Goal: Information Seeking & Learning: Check status

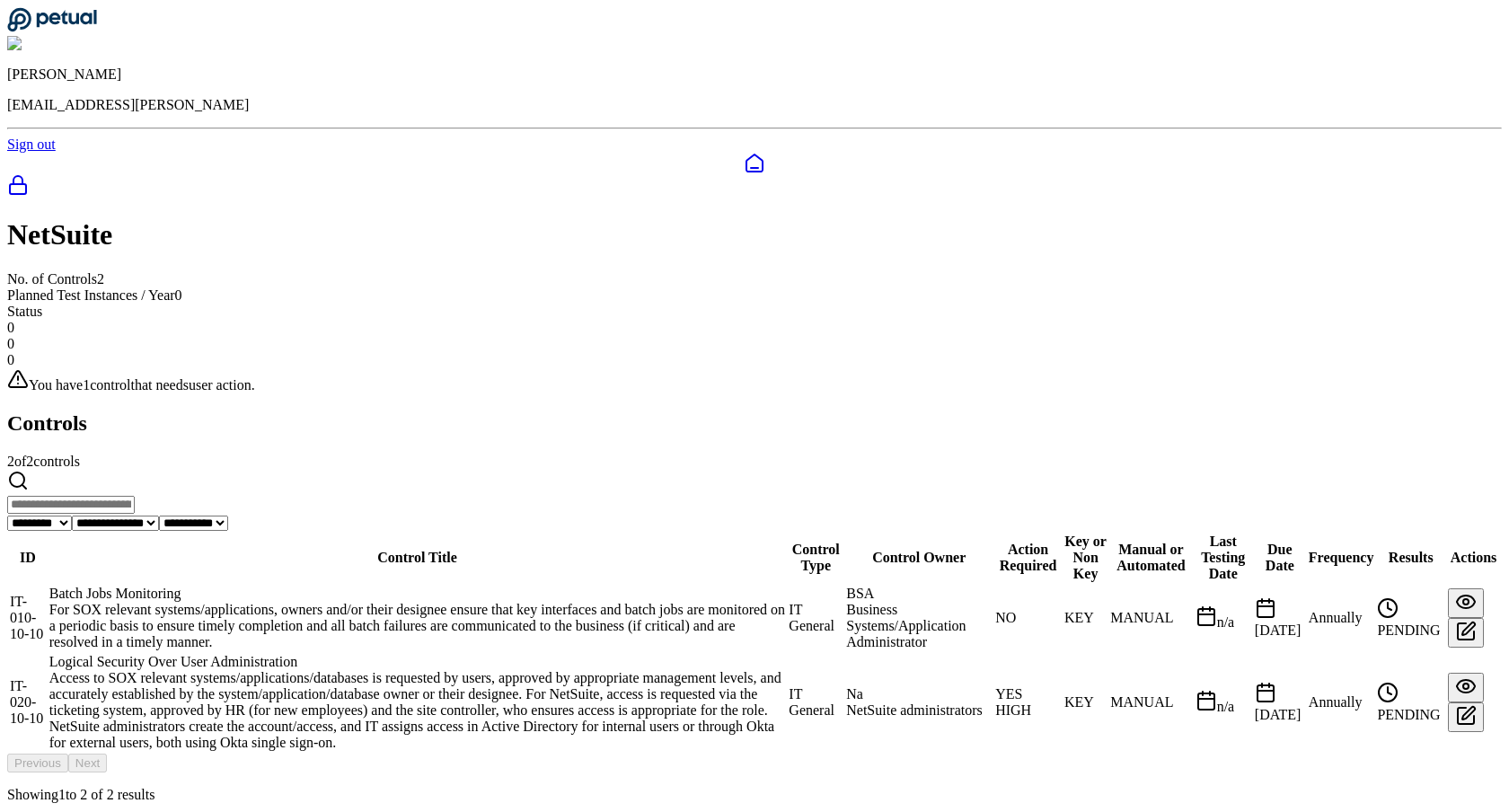
click at [475, 653] on div "Logical Security Over User Administration" at bounding box center [417, 661] width 737 height 17
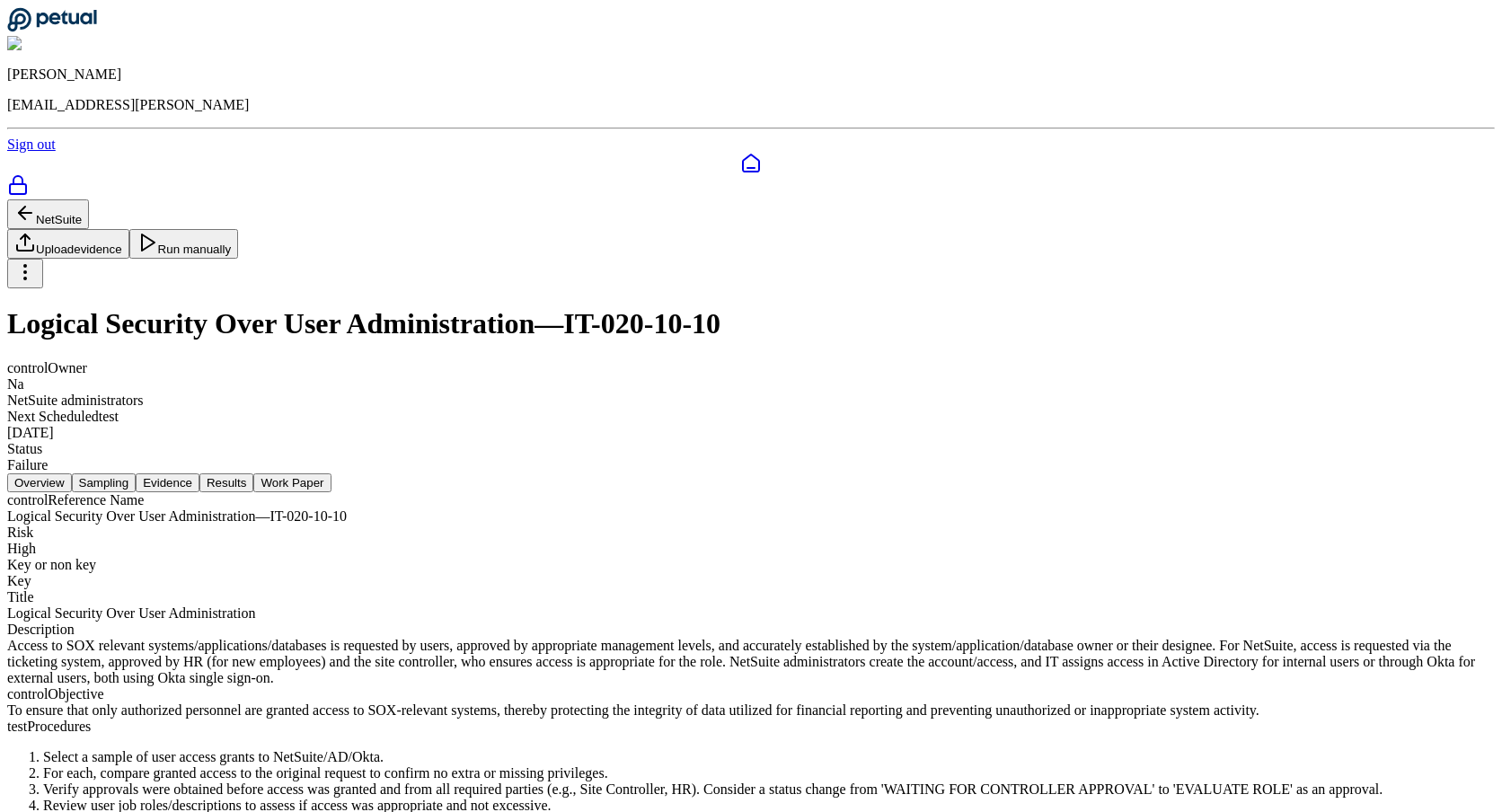
click at [200, 473] on button "Evidence" at bounding box center [167, 482] width 64 height 19
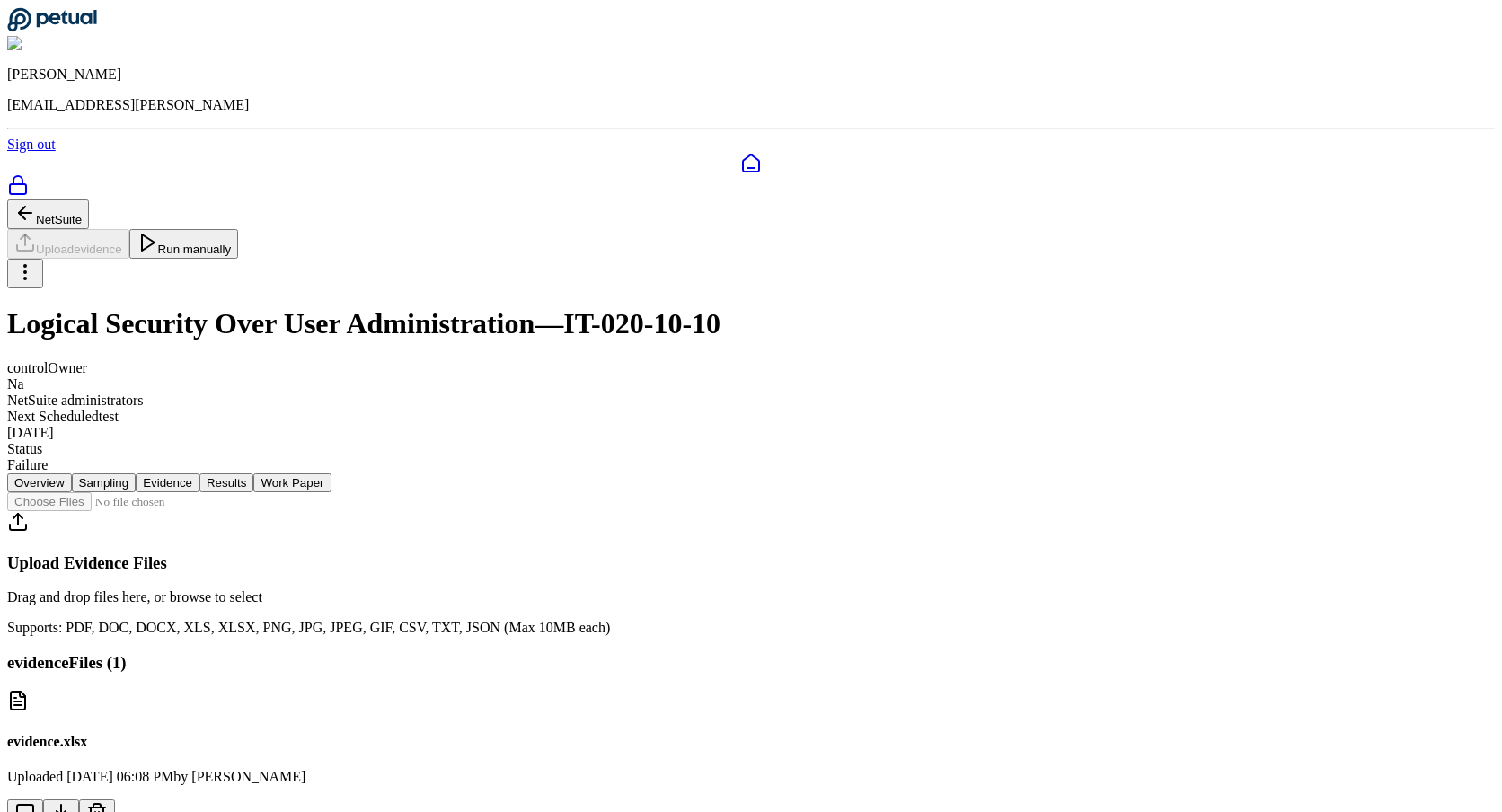
click at [136, 473] on button "Sampling" at bounding box center [104, 482] width 65 height 19
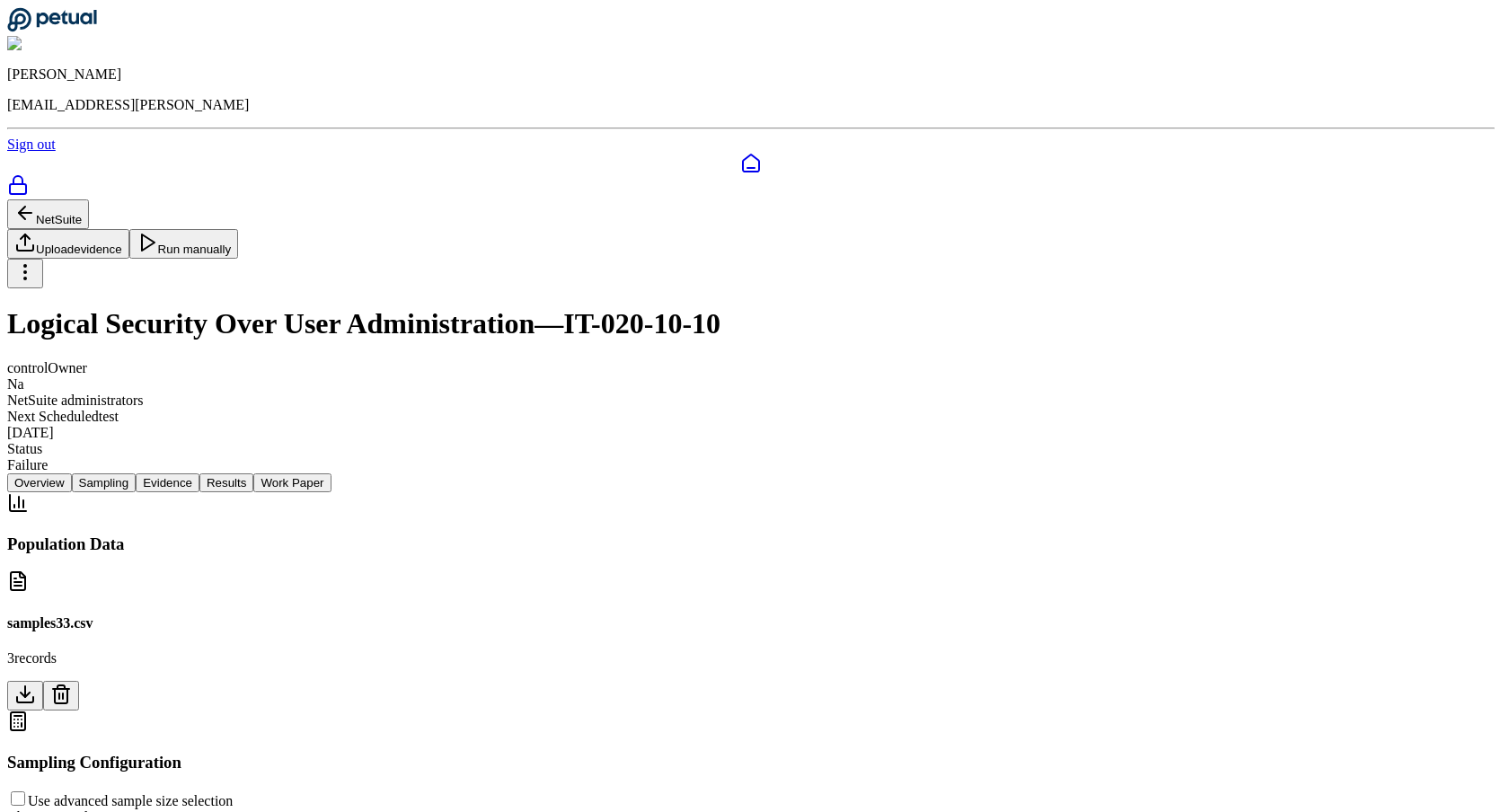
click at [254, 473] on button "Results" at bounding box center [226, 482] width 54 height 19
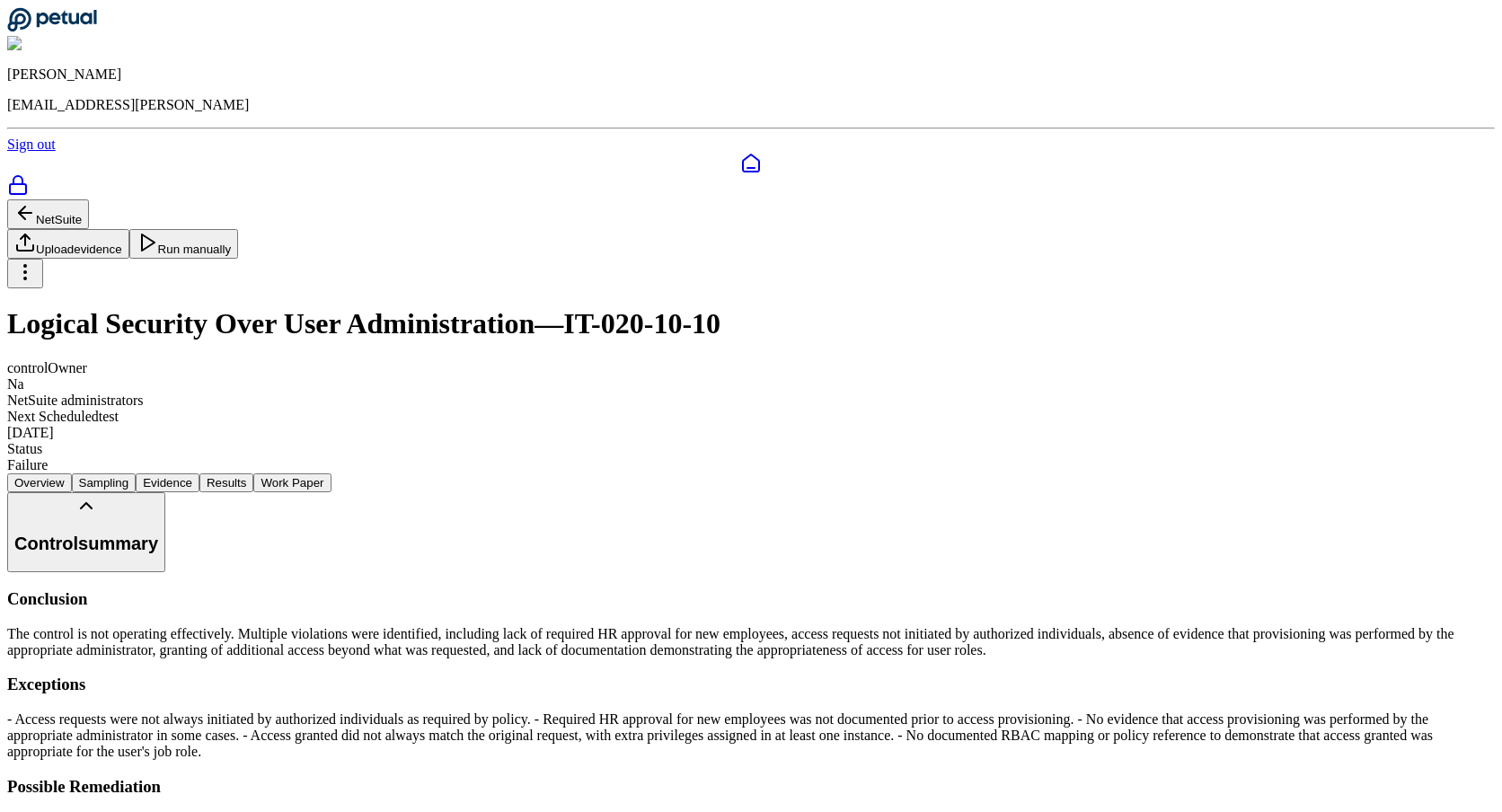
click at [330, 473] on button "Work Paper" at bounding box center [292, 482] width 77 height 19
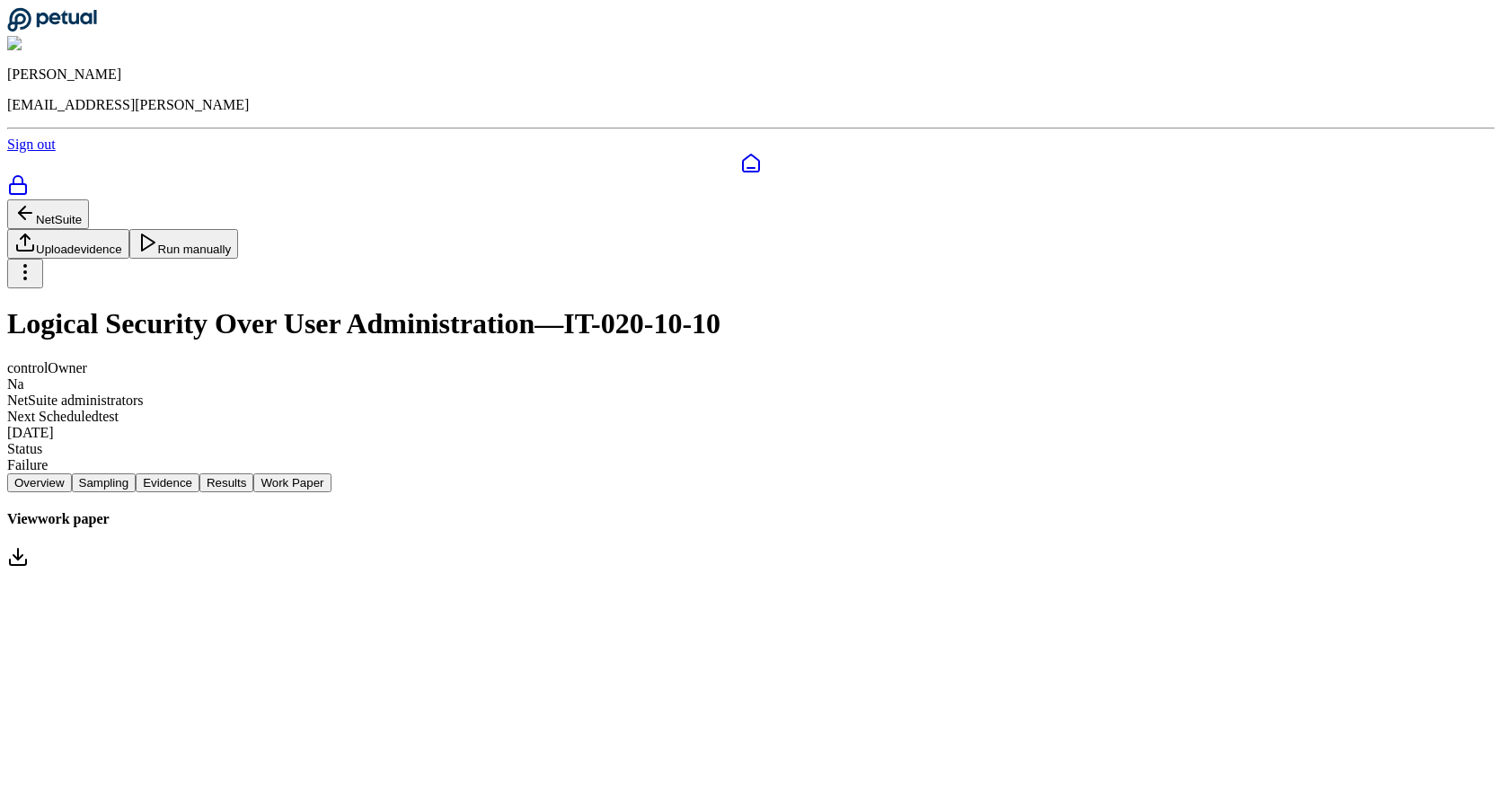
click at [89, 200] on button "NetSuite" at bounding box center [47, 215] width 81 height 29
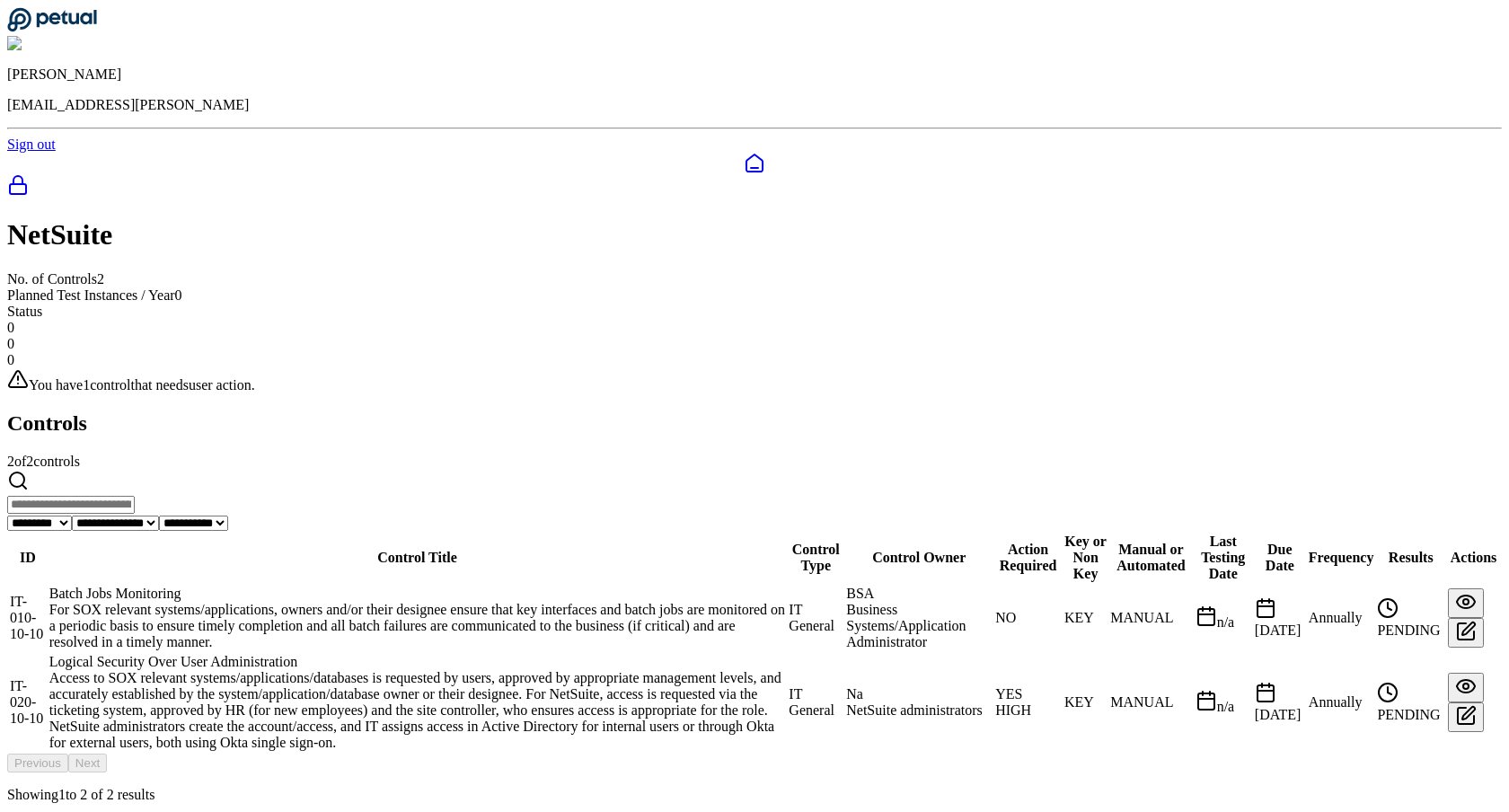
click at [485, 586] on div "Batch Jobs Monitoring" at bounding box center [417, 594] width 737 height 17
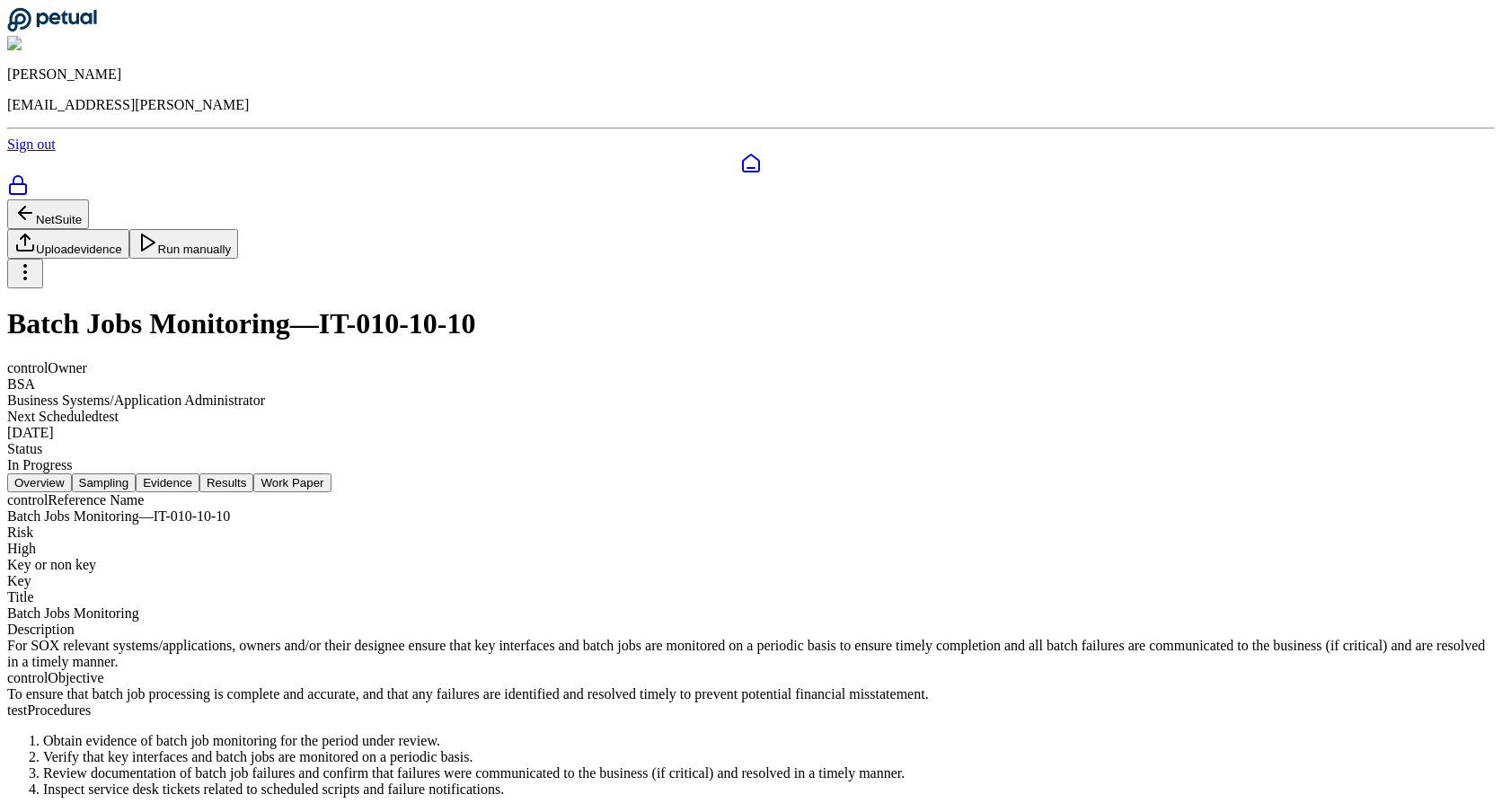
click at [200, 473] on button "Evidence" at bounding box center [167, 482] width 64 height 19
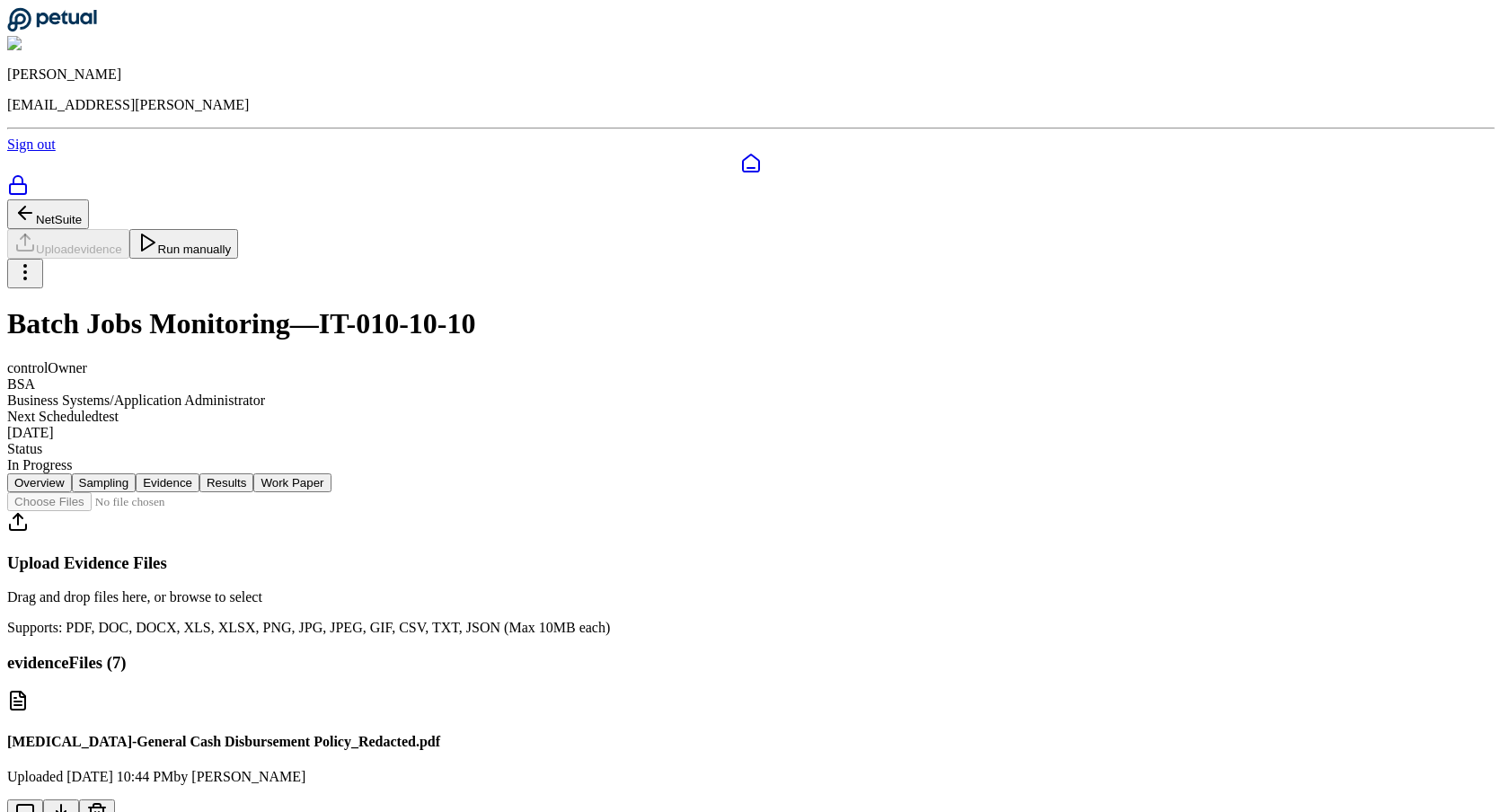
click at [254, 473] on button "Results" at bounding box center [226, 482] width 54 height 19
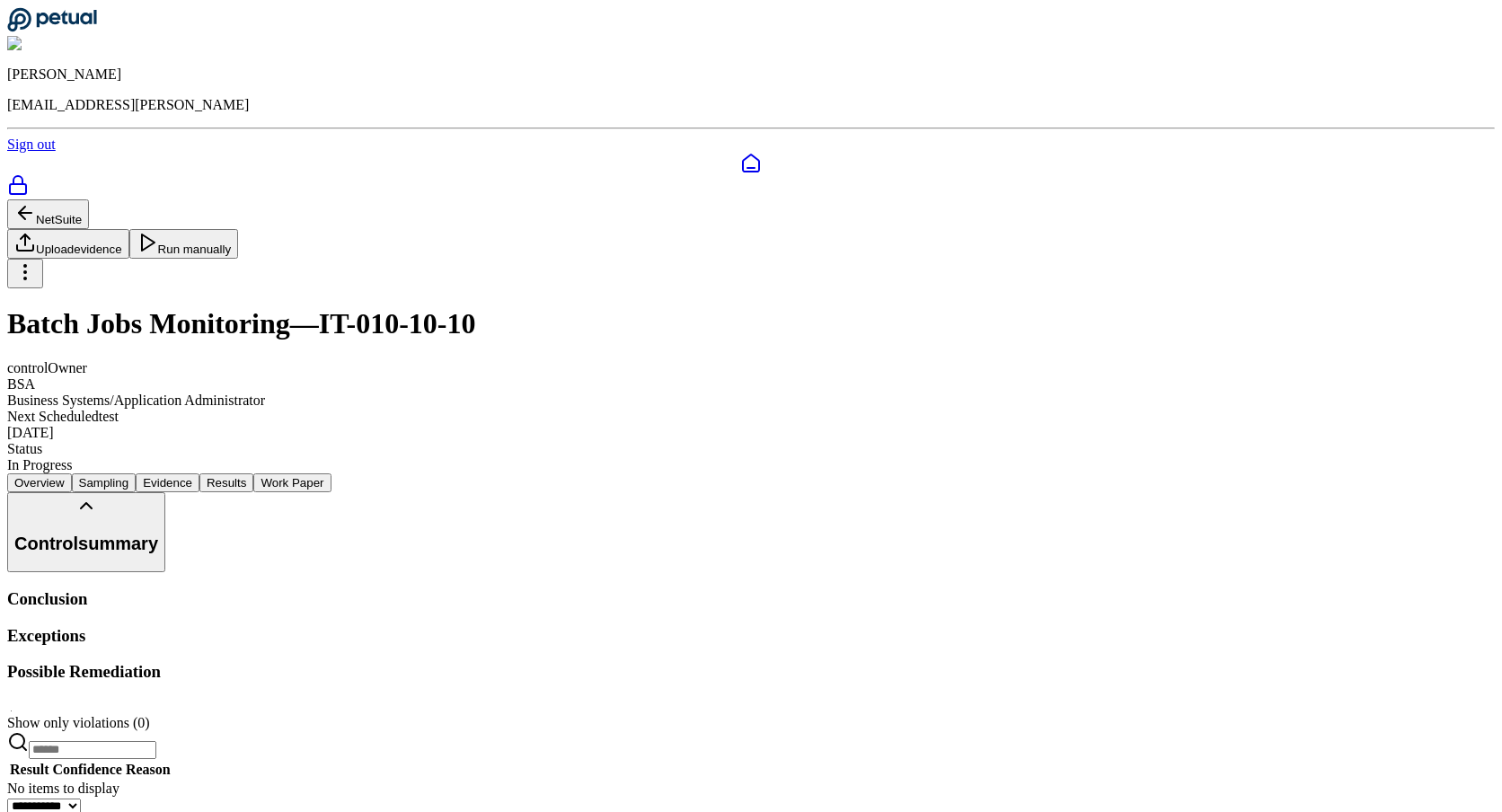
click at [330, 473] on button "Work Paper" at bounding box center [292, 482] width 77 height 19
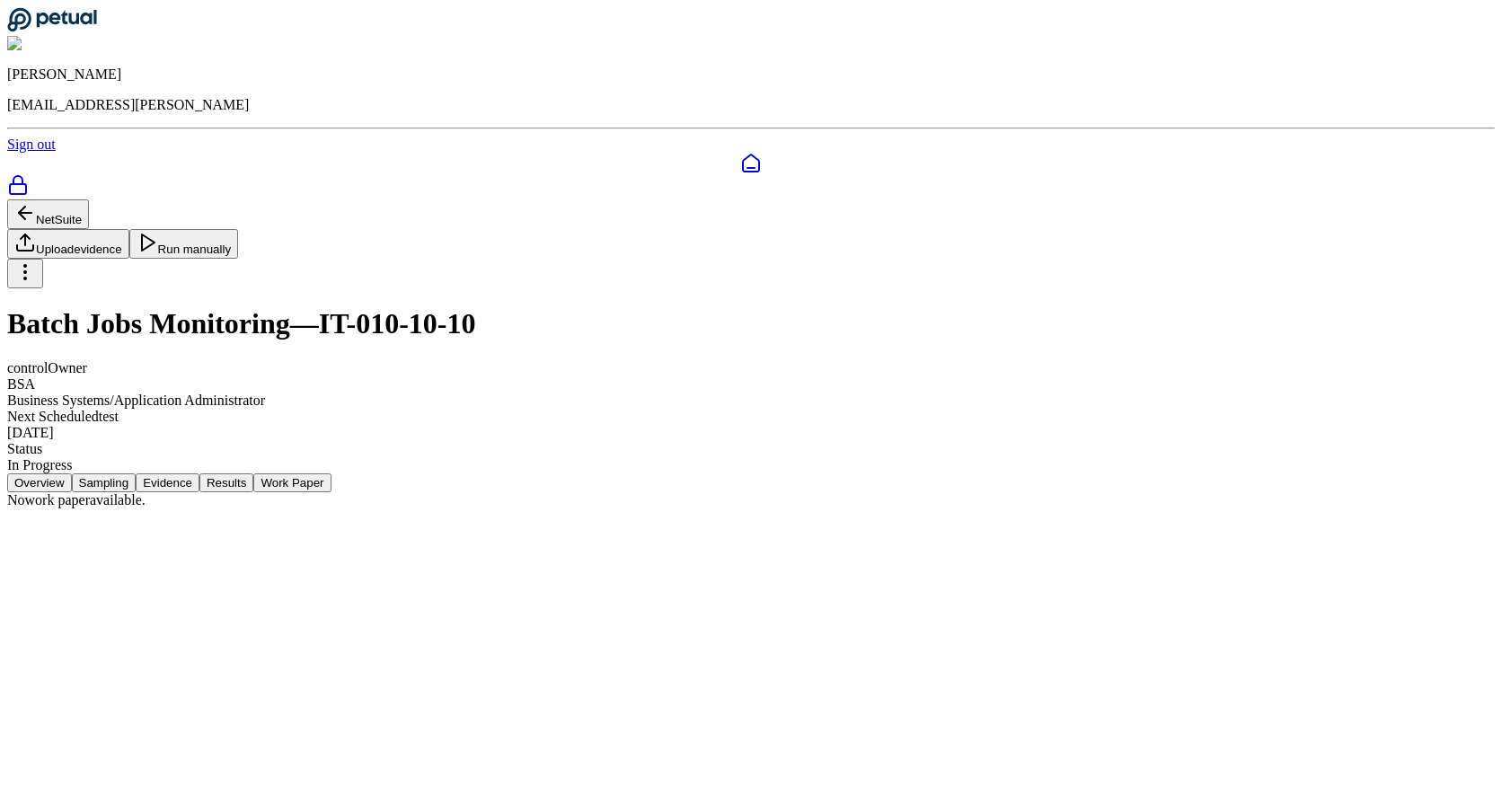
click at [254, 473] on button "Results" at bounding box center [226, 482] width 54 height 19
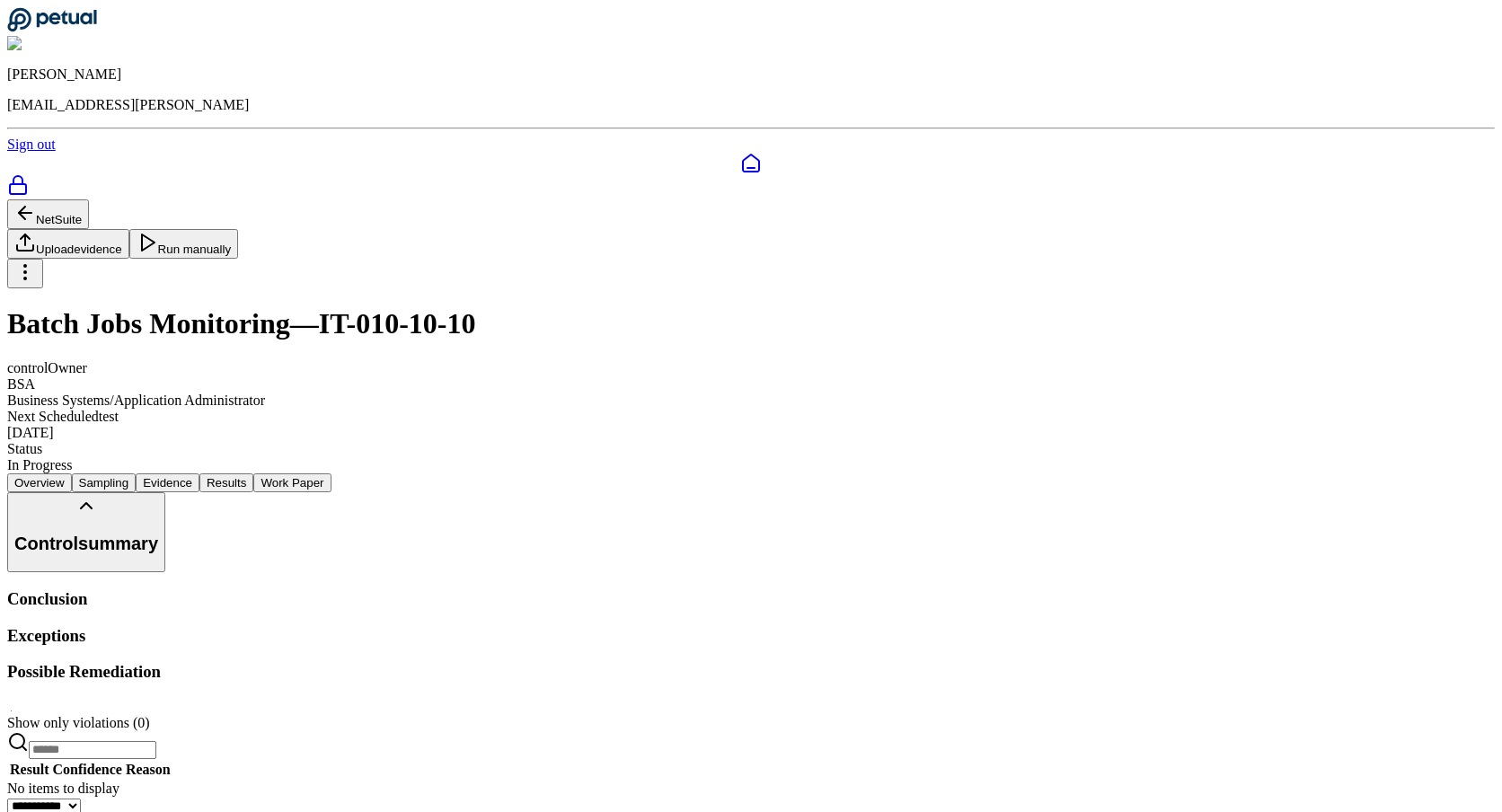
click at [200, 473] on button "Evidence" at bounding box center [167, 482] width 64 height 19
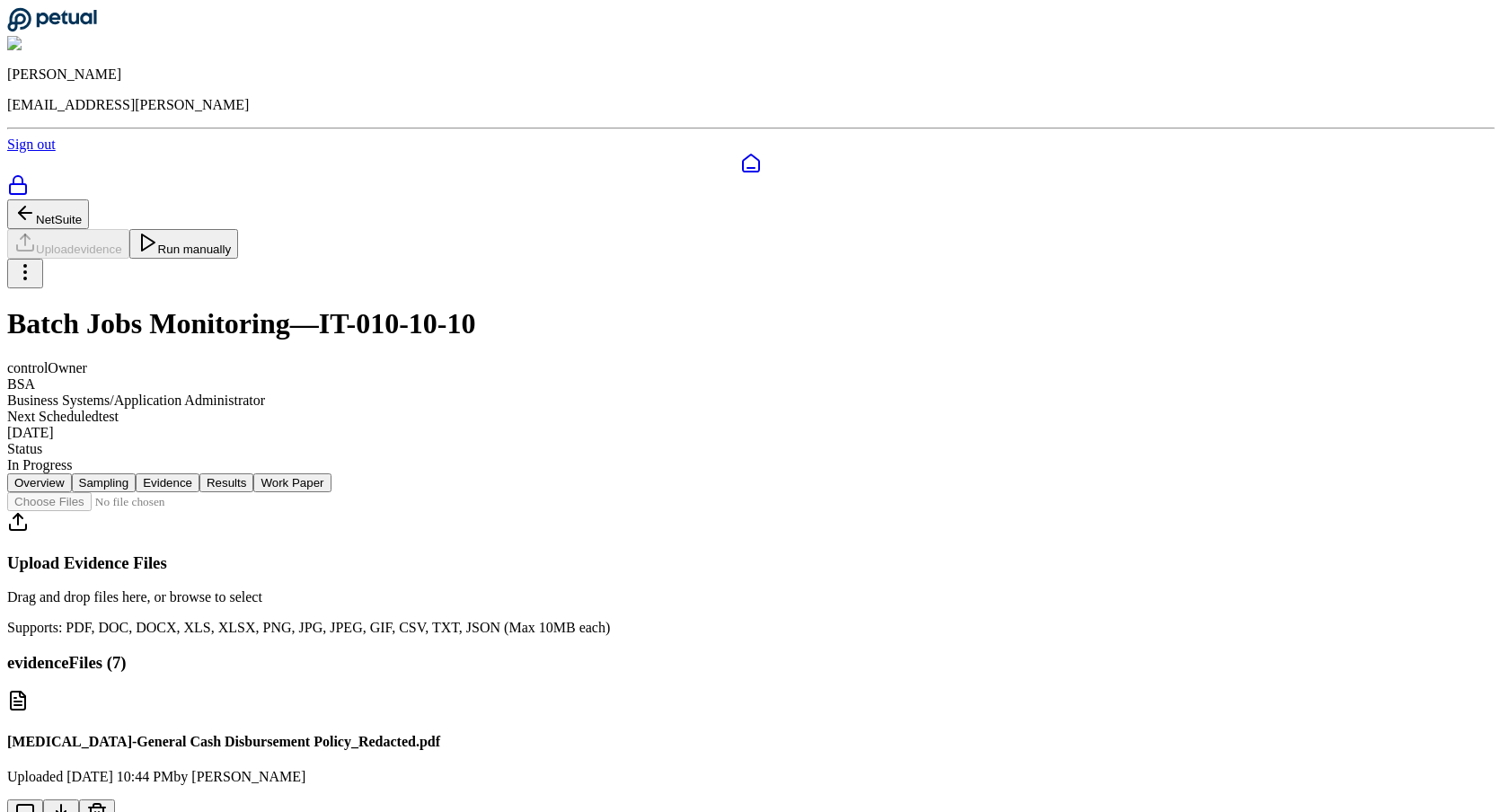
click at [136, 473] on button "Sampling" at bounding box center [104, 482] width 65 height 19
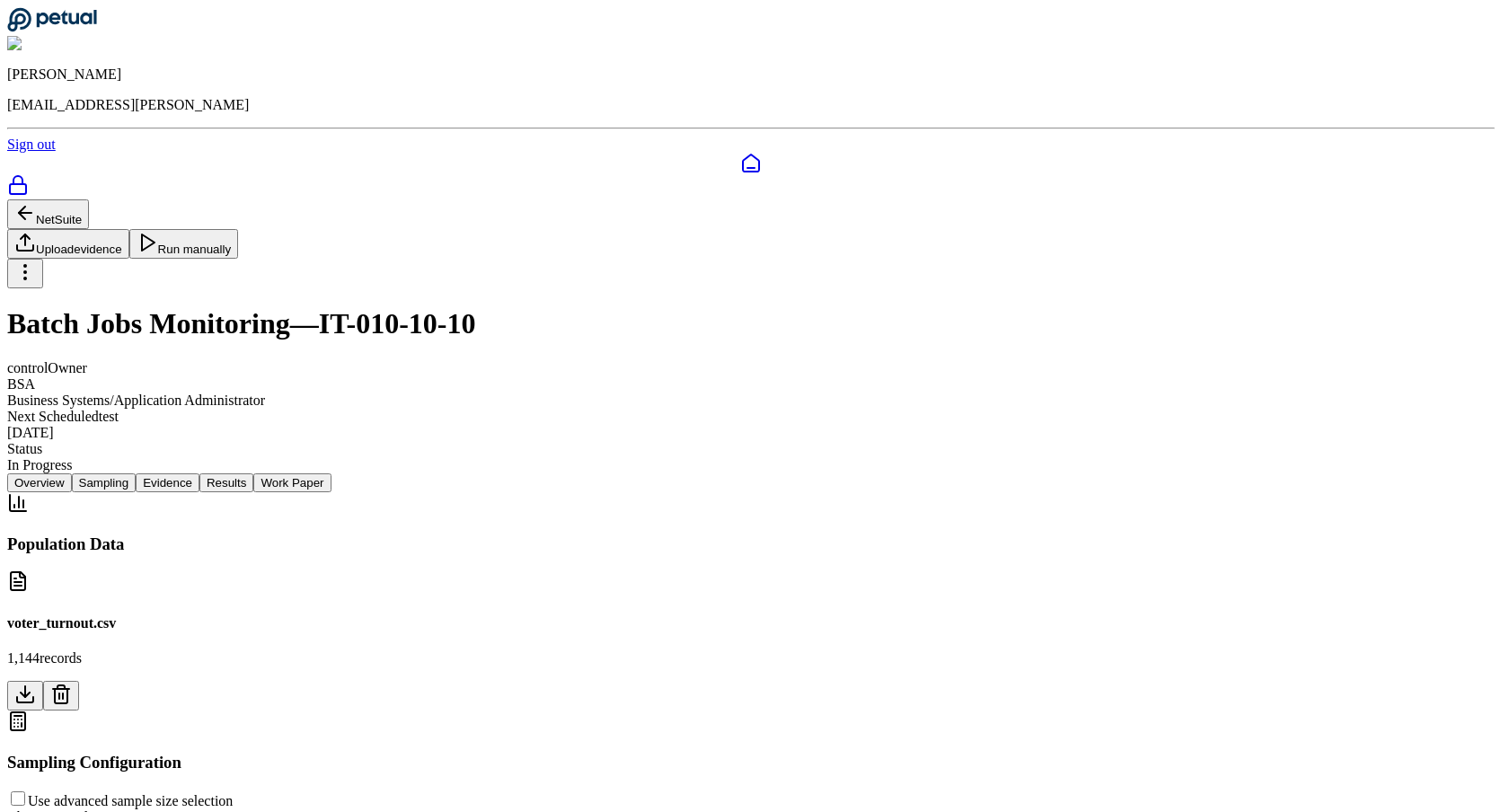
click at [72, 473] on button "Overview" at bounding box center [39, 482] width 65 height 19
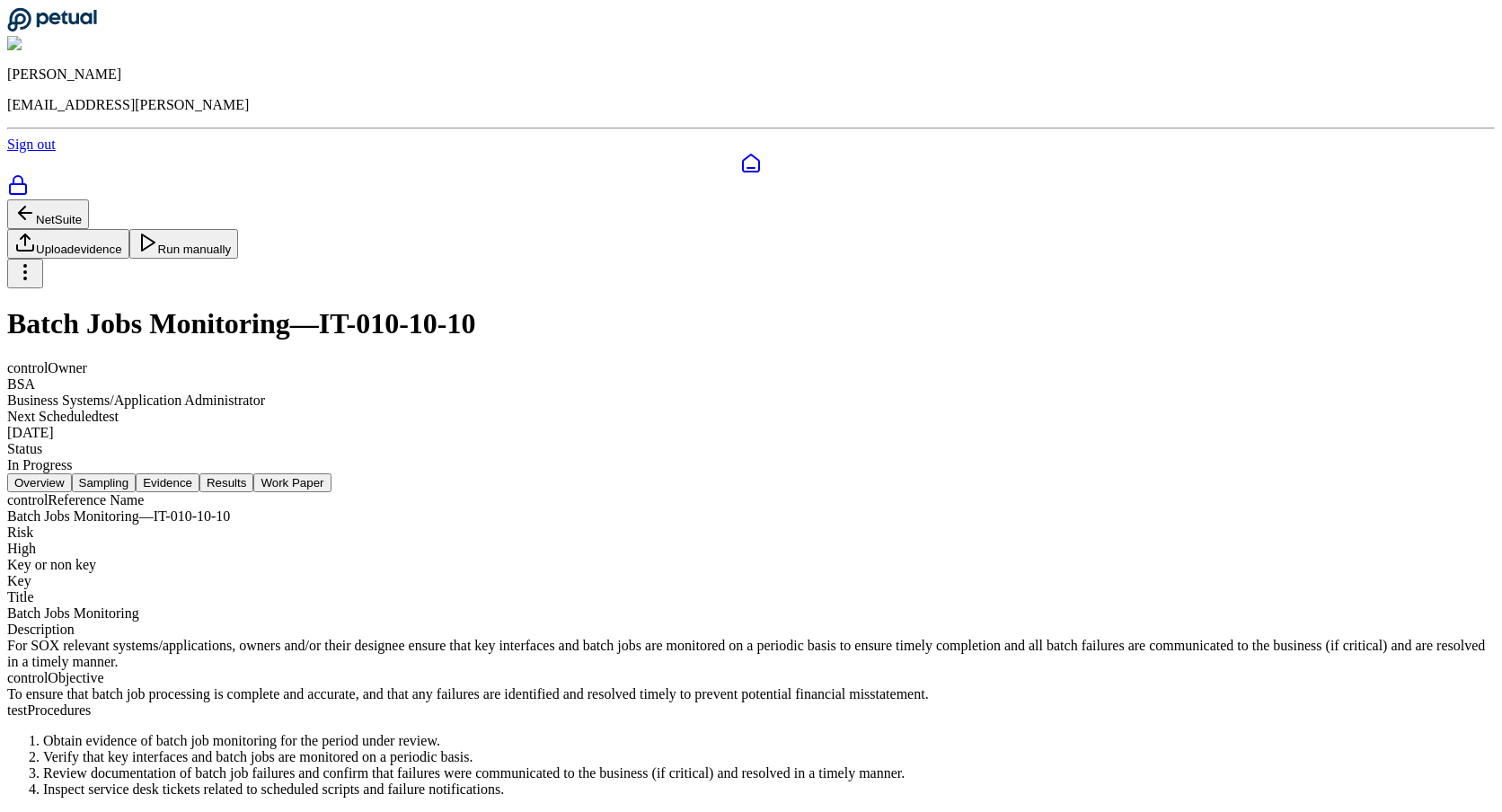
click at [89, 200] on button "NetSuite" at bounding box center [47, 215] width 81 height 29
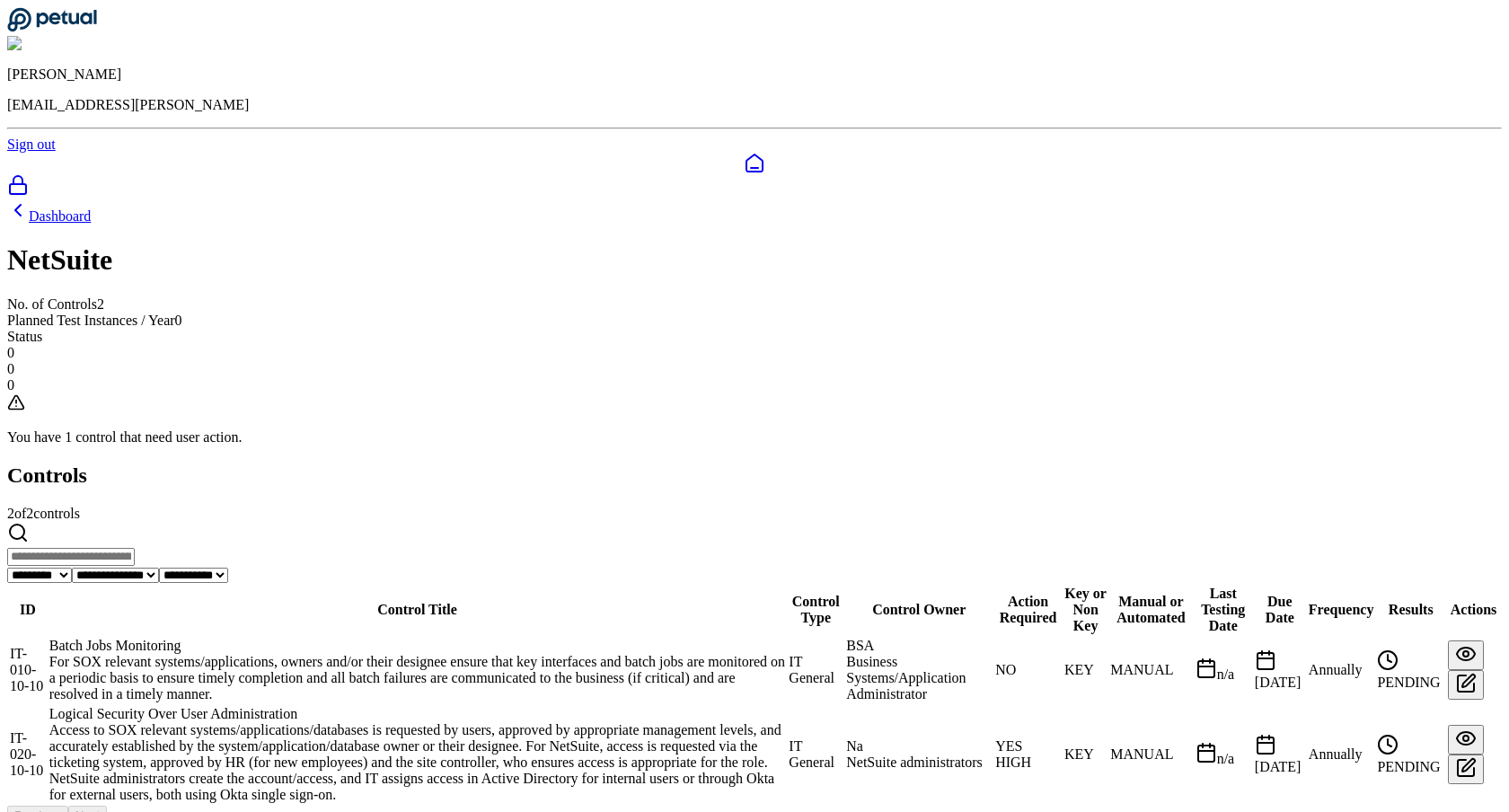
click at [91, 209] on link "Dashboard" at bounding box center [48, 216] width 83 height 16
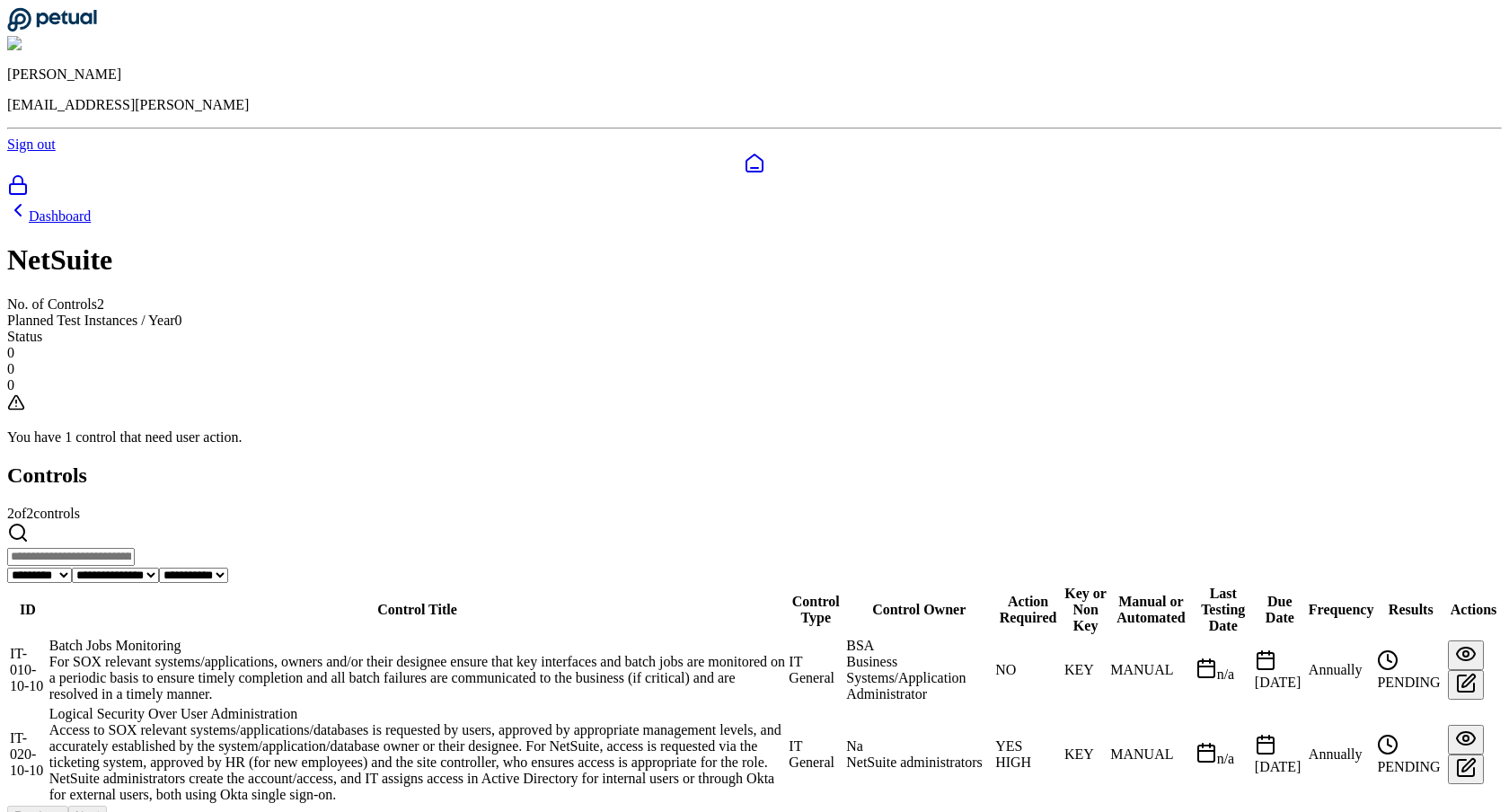
click at [510, 637] on td "Batch Jobs Monitoring For SOX relevant systems/applications, owners and/or thei…" at bounding box center [418, 670] width 739 height 67
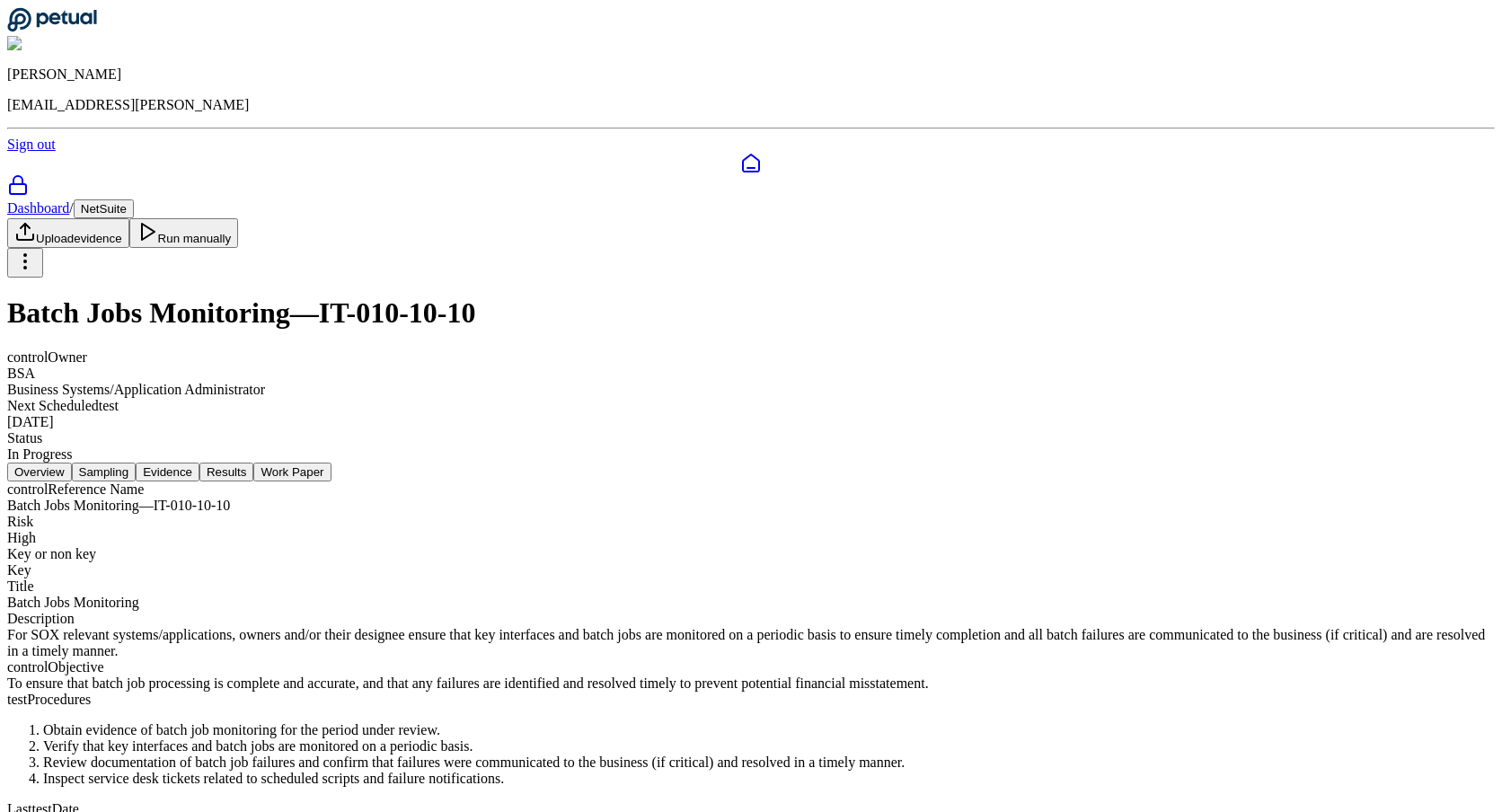
click at [254, 462] on button "Results" at bounding box center [226, 471] width 54 height 19
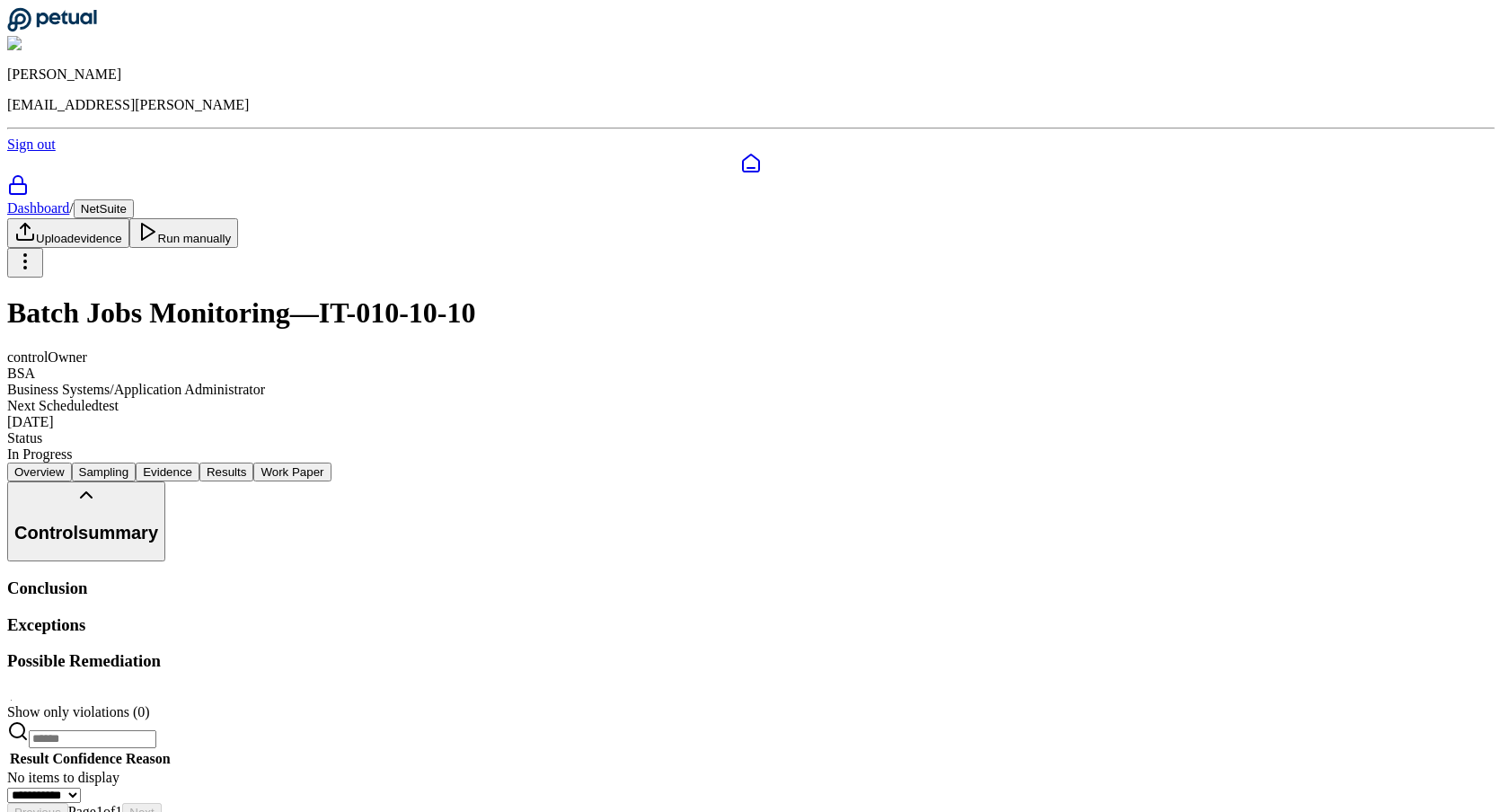
scroll to position [1, 0]
click at [70, 200] on link "Dashboard" at bounding box center [37, 208] width 62 height 16
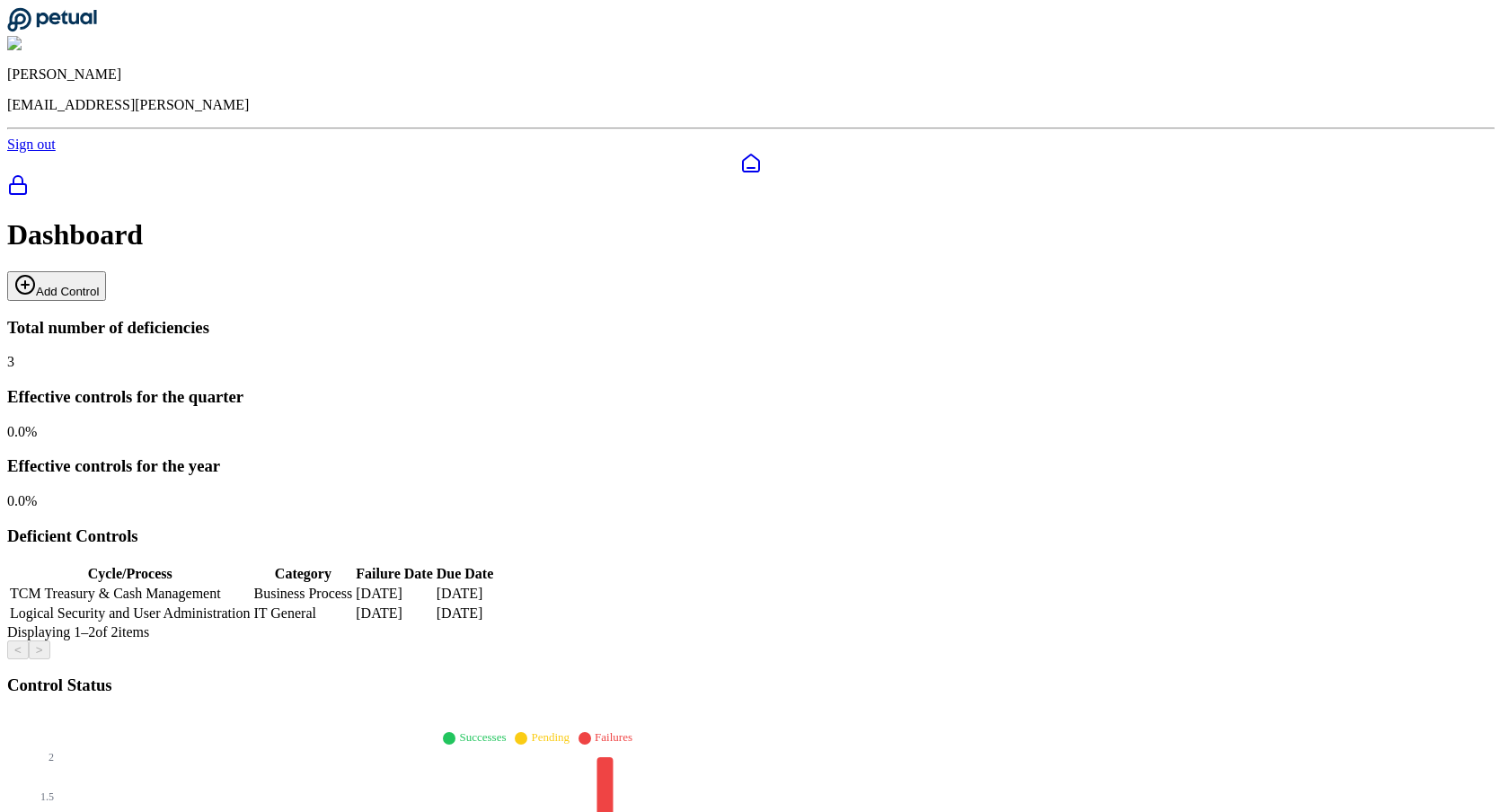
scroll to position [45, 0]
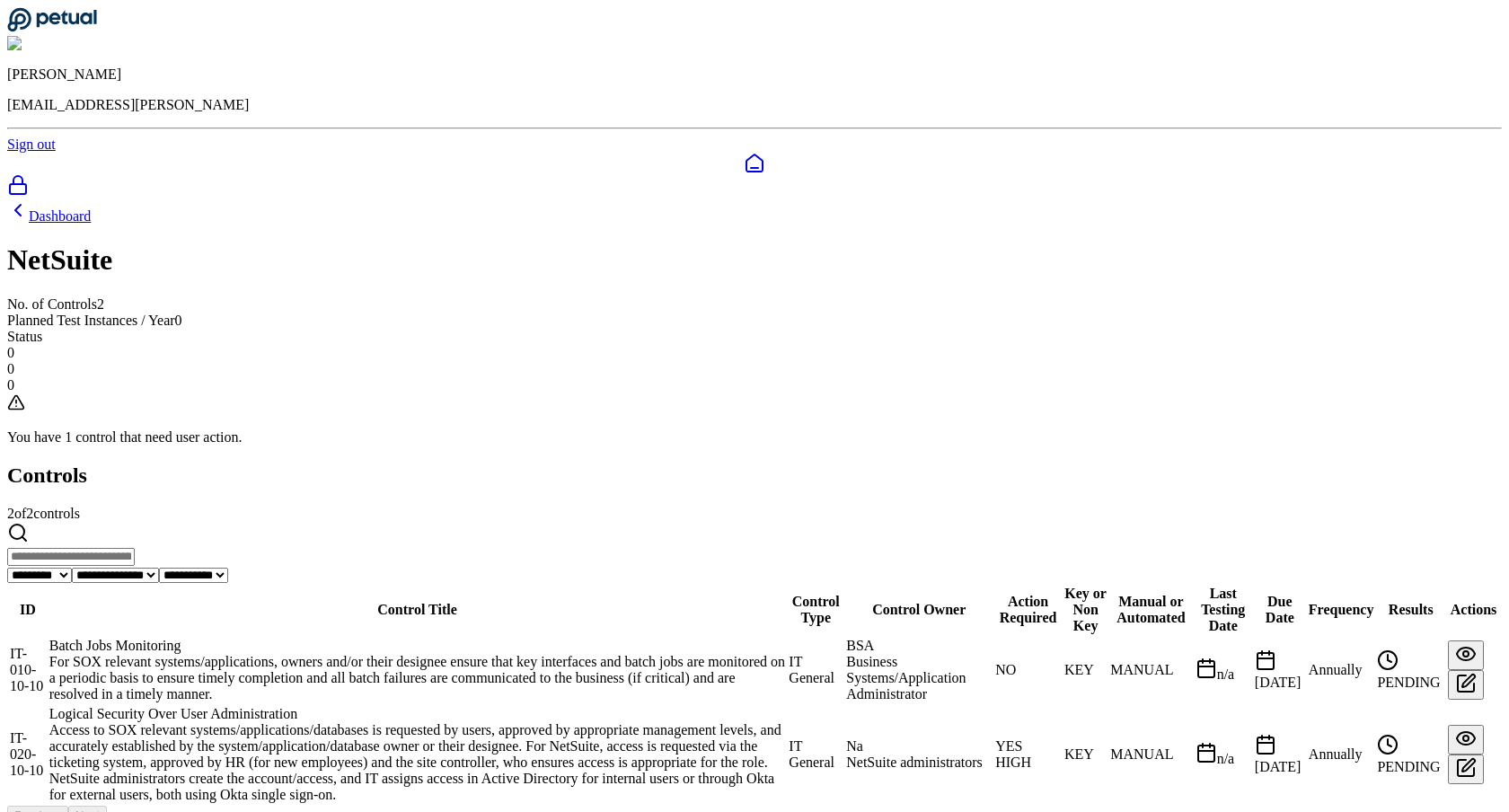
click at [456, 706] on div "Logical Security Over User Administration" at bounding box center [417, 714] width 737 height 17
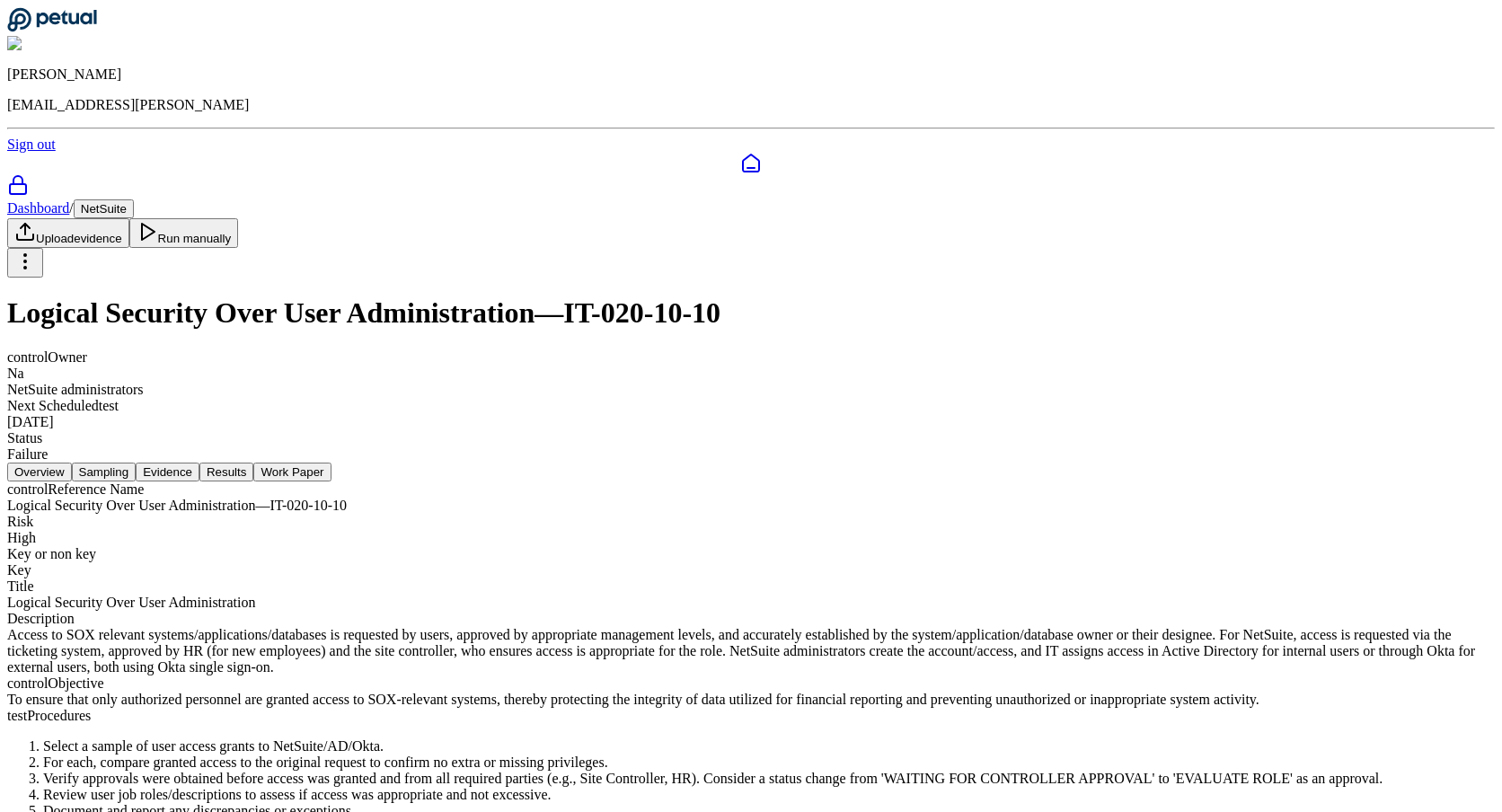
click at [254, 462] on button "Results" at bounding box center [226, 471] width 54 height 19
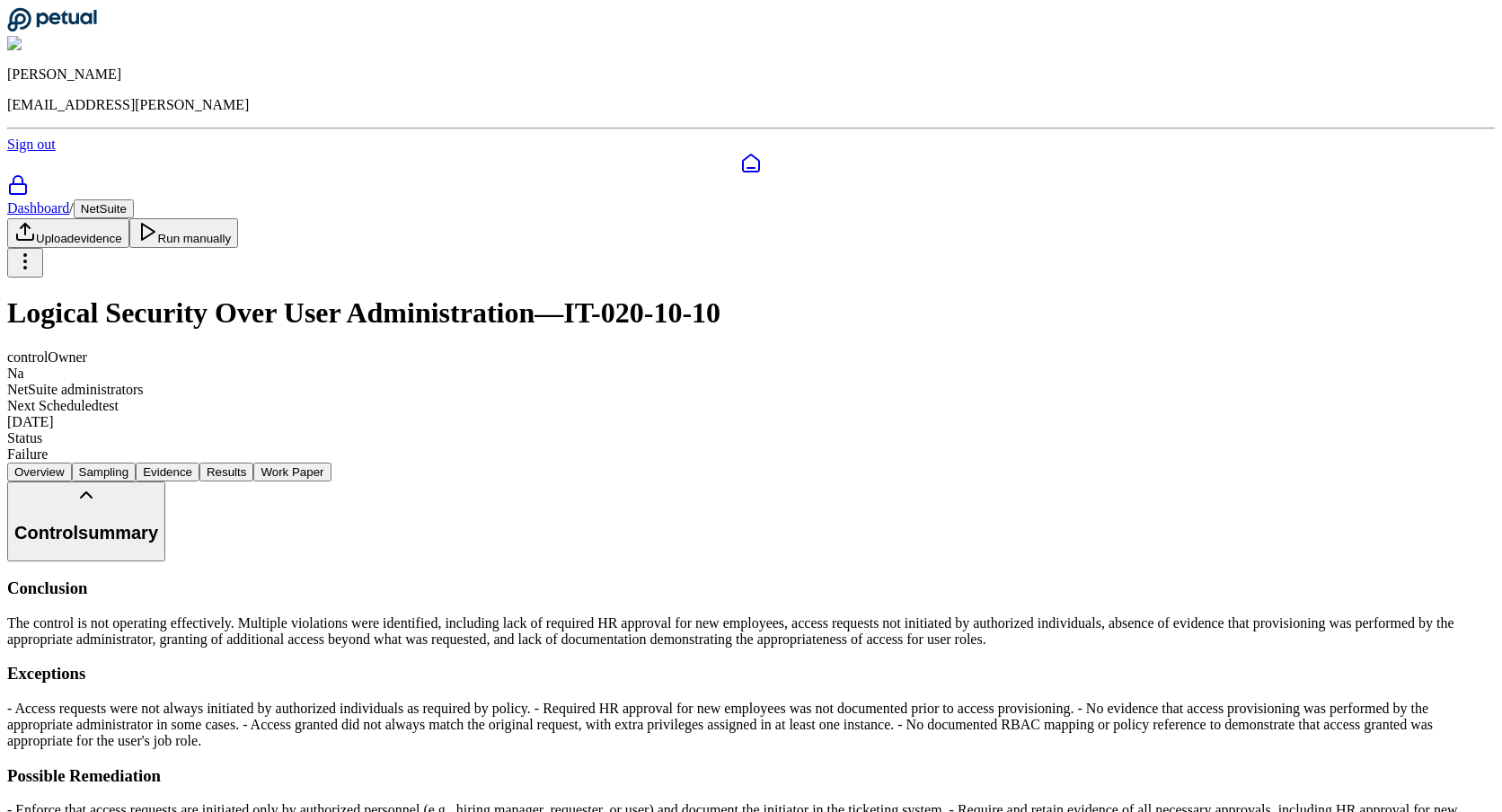
scroll to position [310, 0]
select select "**"
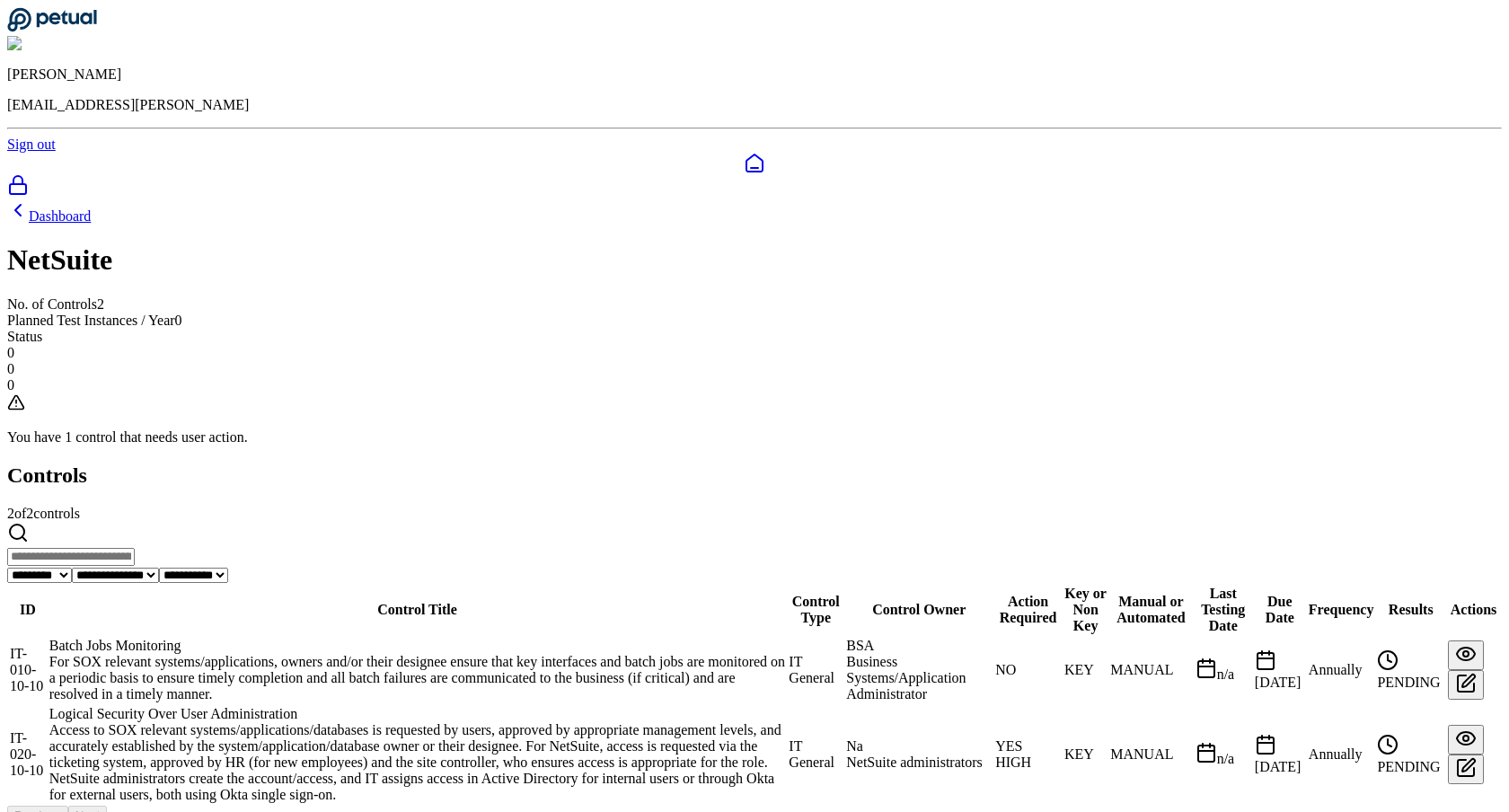
click at [496, 638] on div "Batch Jobs Monitoring" at bounding box center [417, 645] width 737 height 17
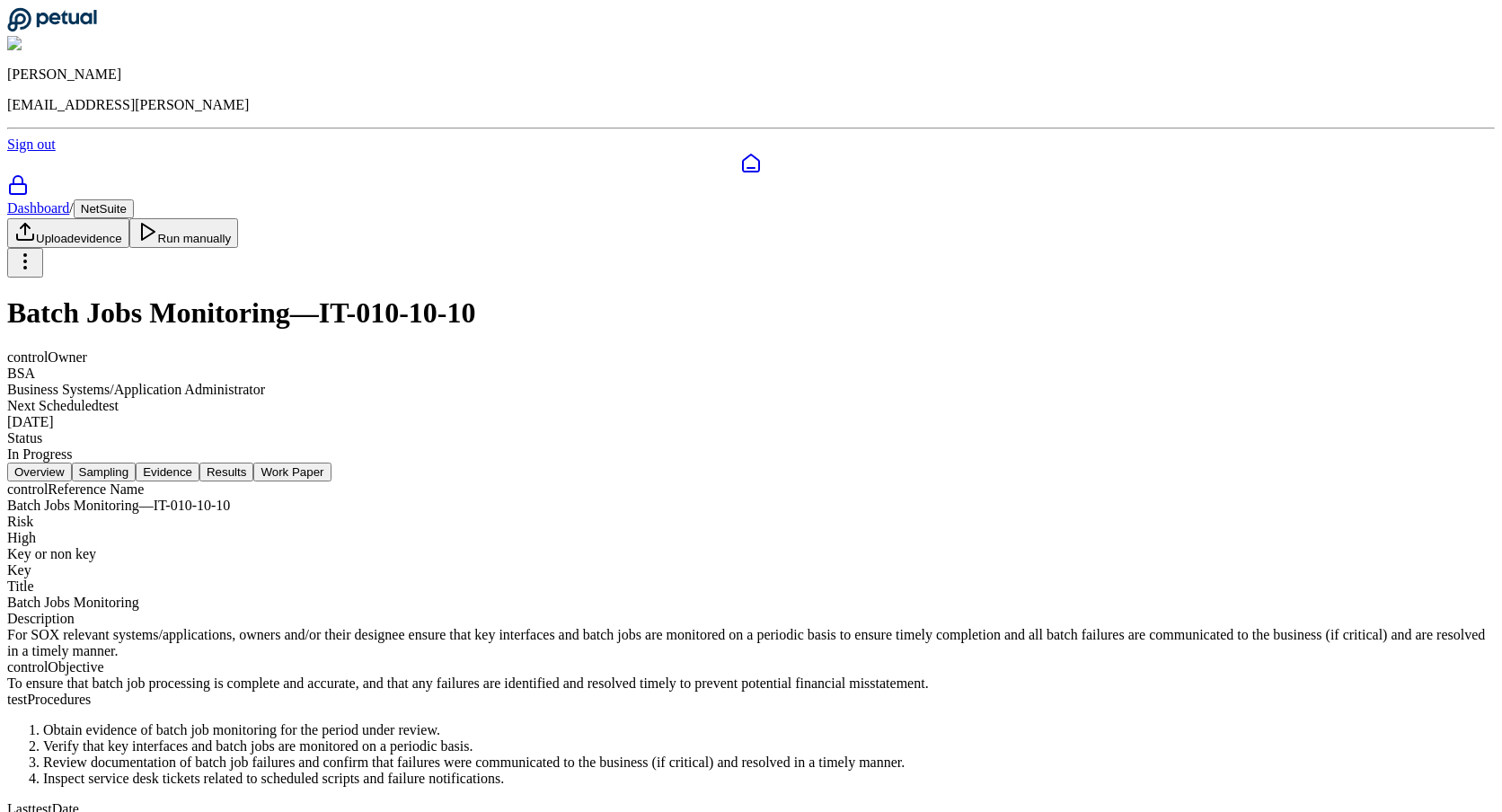
click at [200, 462] on button "Evidence" at bounding box center [167, 471] width 64 height 19
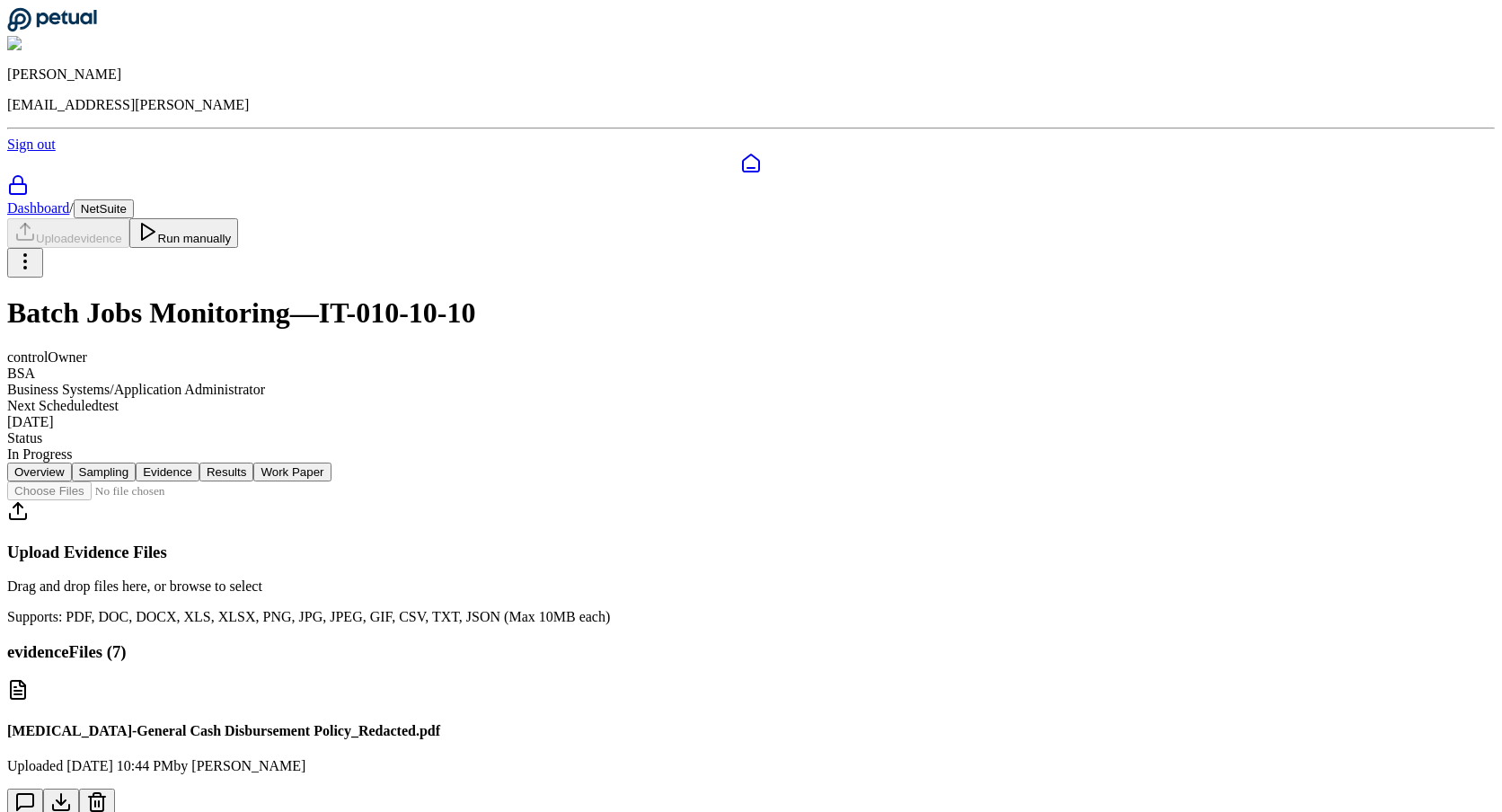
click at [254, 462] on button "Results" at bounding box center [226, 471] width 54 height 19
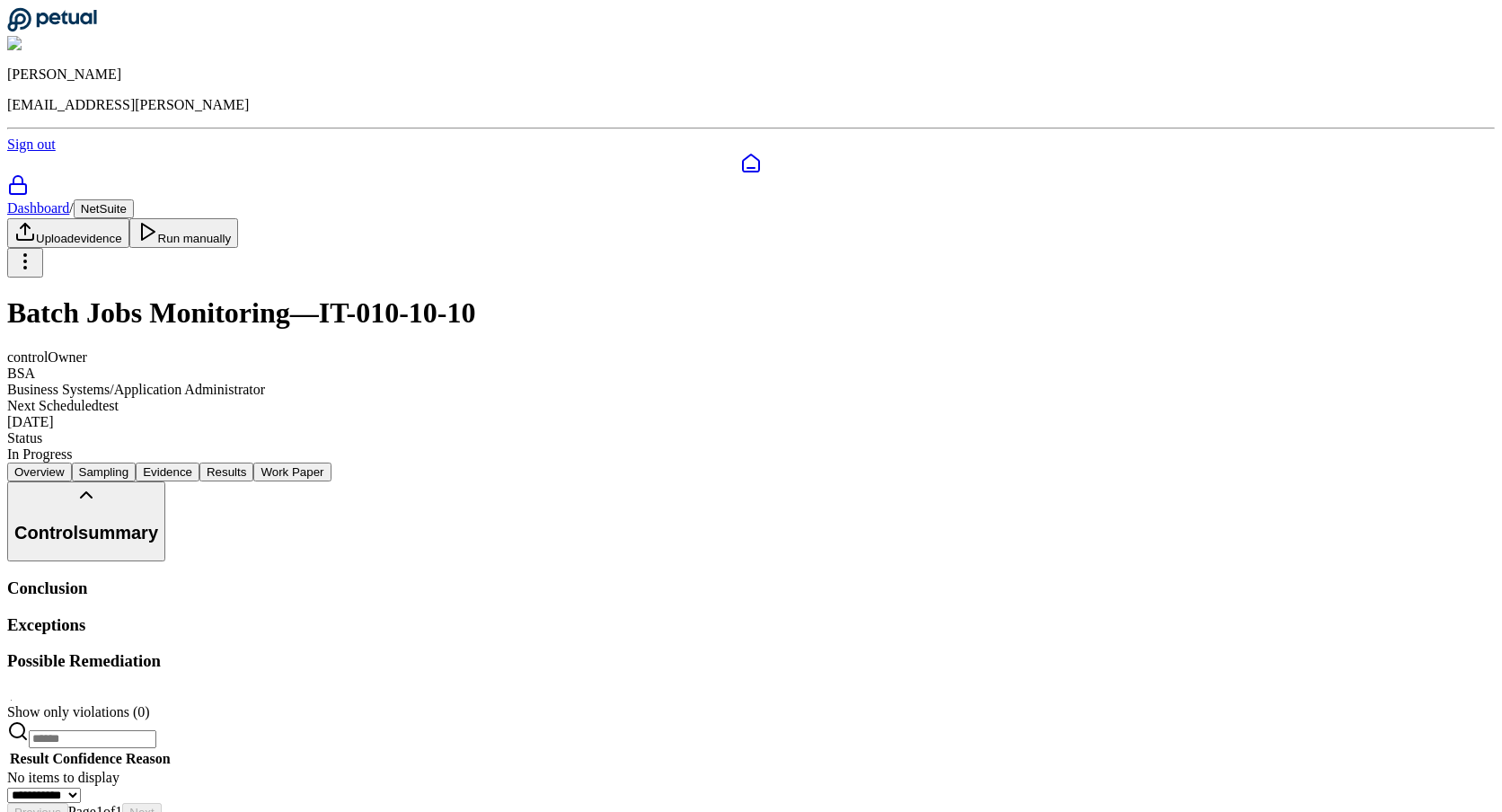
click at [134, 200] on button "NetSuite" at bounding box center [103, 209] width 60 height 19
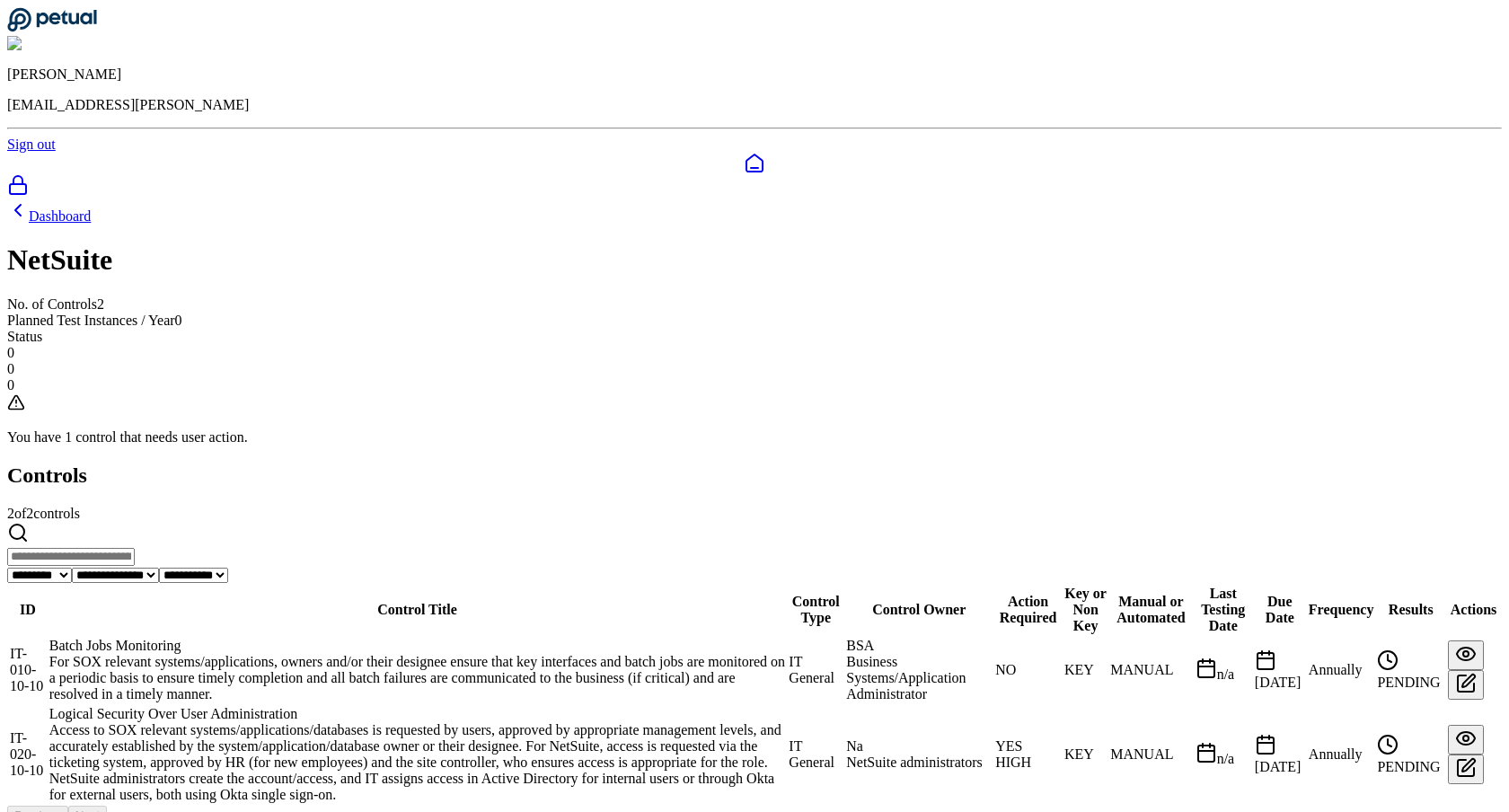
click at [452, 706] on div "Logical Security Over User Administration" at bounding box center [417, 714] width 737 height 17
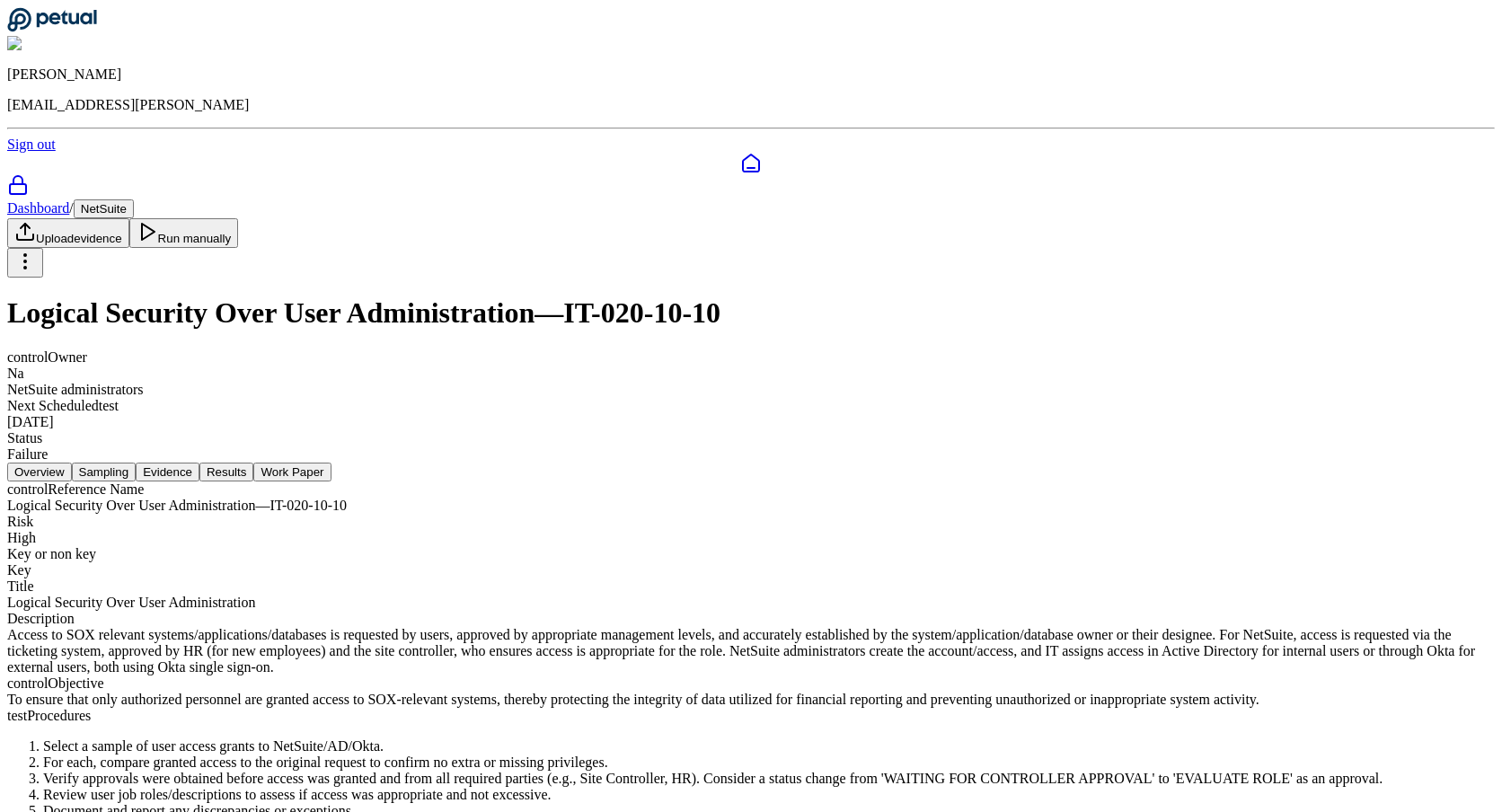
click at [254, 462] on button "Results" at bounding box center [226, 471] width 54 height 19
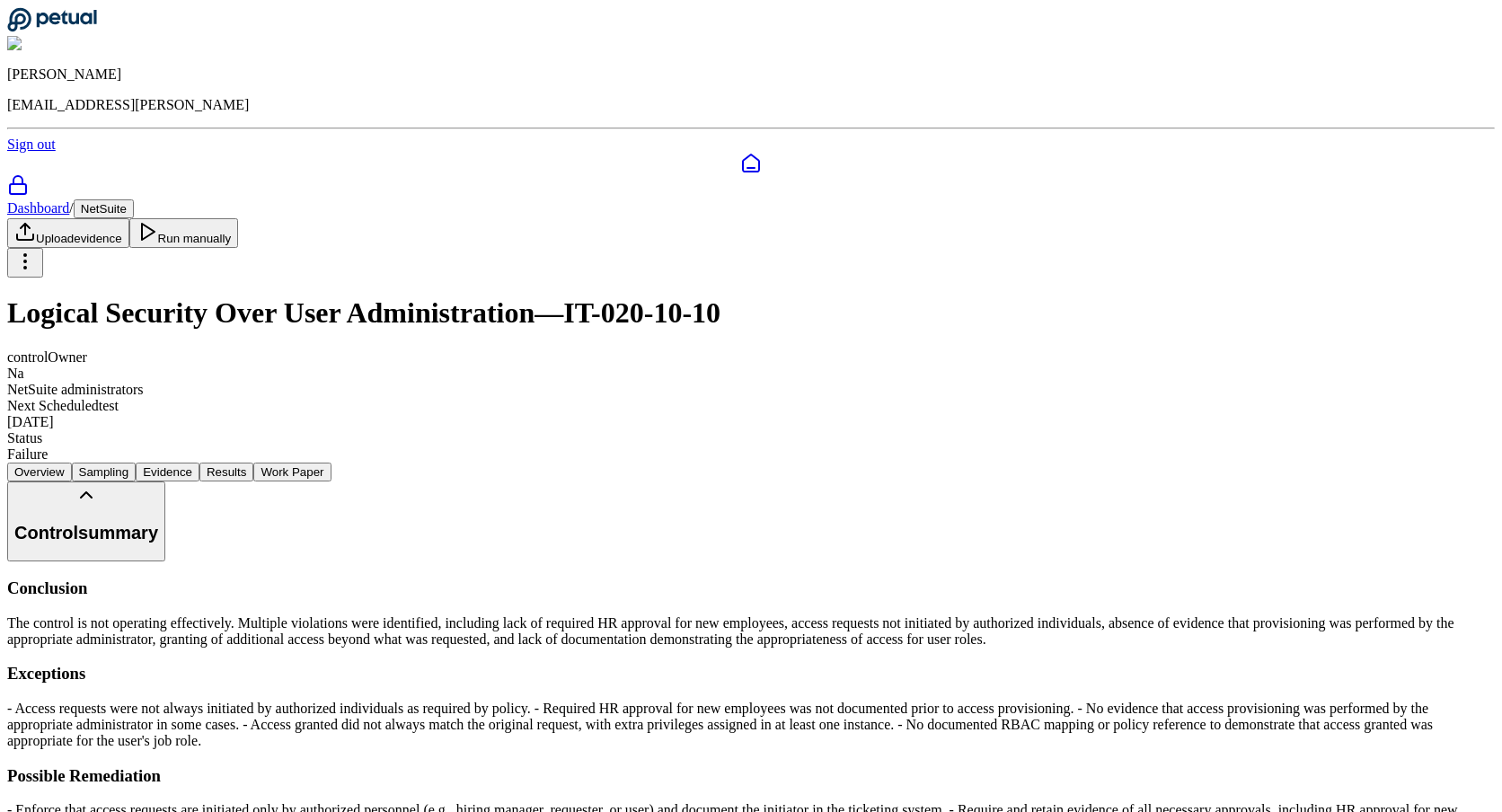
scroll to position [117, 0]
